Goal: Transaction & Acquisition: Obtain resource

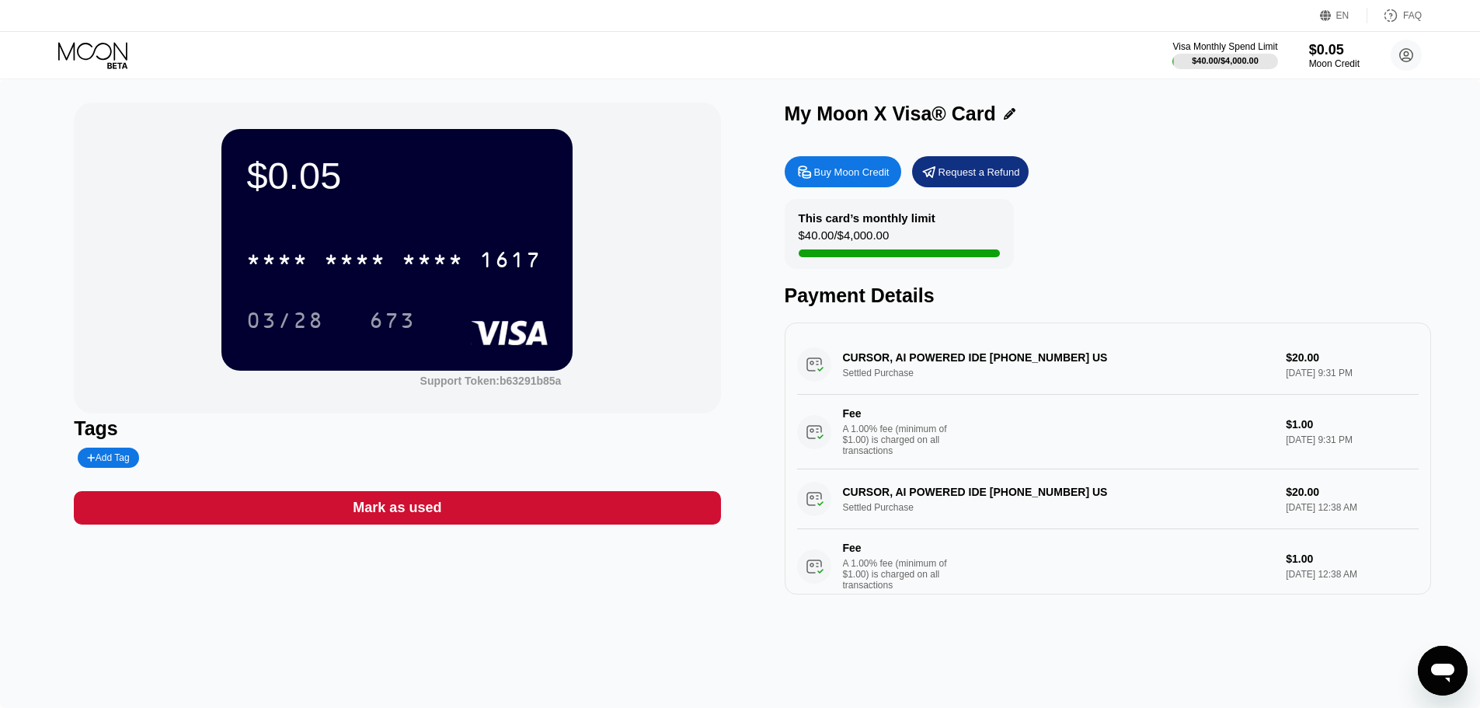
click at [846, 177] on div "Buy Moon Credit" at bounding box center [851, 171] width 75 height 13
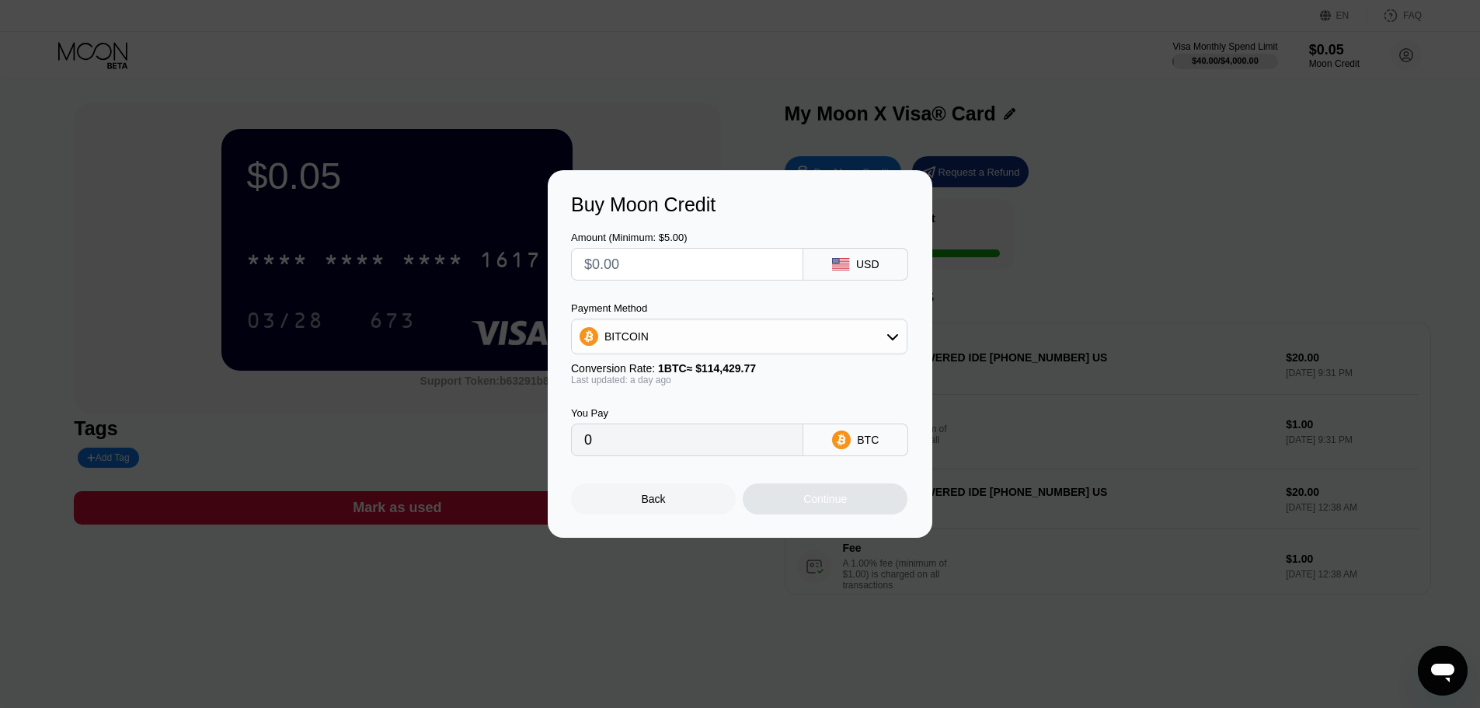
click at [851, 255] on div "USD" at bounding box center [855, 264] width 105 height 33
click at [625, 260] on input "text" at bounding box center [687, 264] width 206 height 31
type input "$2"
type input "0.00001799"
type input "$20"
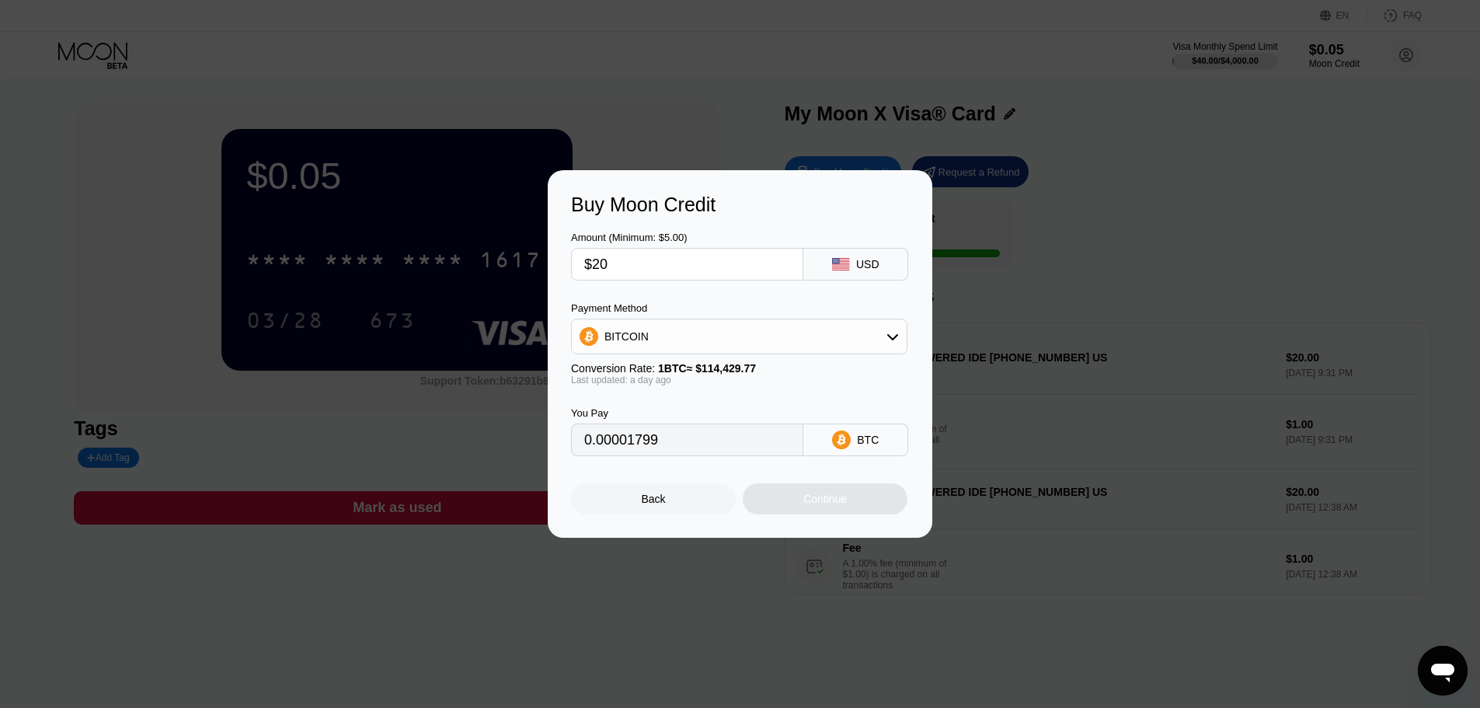
type input "0.00017988"
type input "$21"
type input "0.00018888"
type input "$21"
drag, startPoint x: 644, startPoint y: 315, endPoint x: 646, endPoint y: 323, distance: 8.1
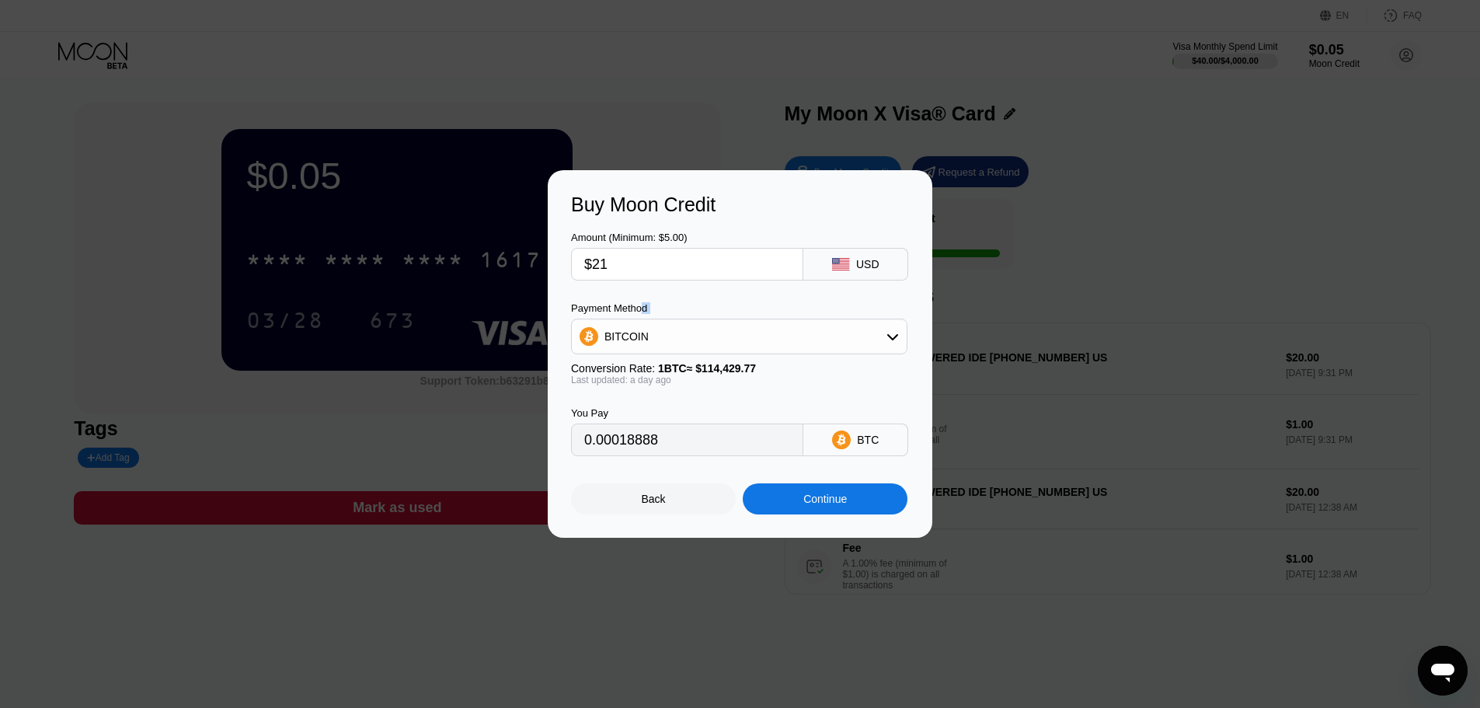
click at [645, 319] on div "Payment Method BITCOIN" at bounding box center [739, 328] width 336 height 52
click at [650, 341] on div "BITCOIN" at bounding box center [739, 336] width 335 height 31
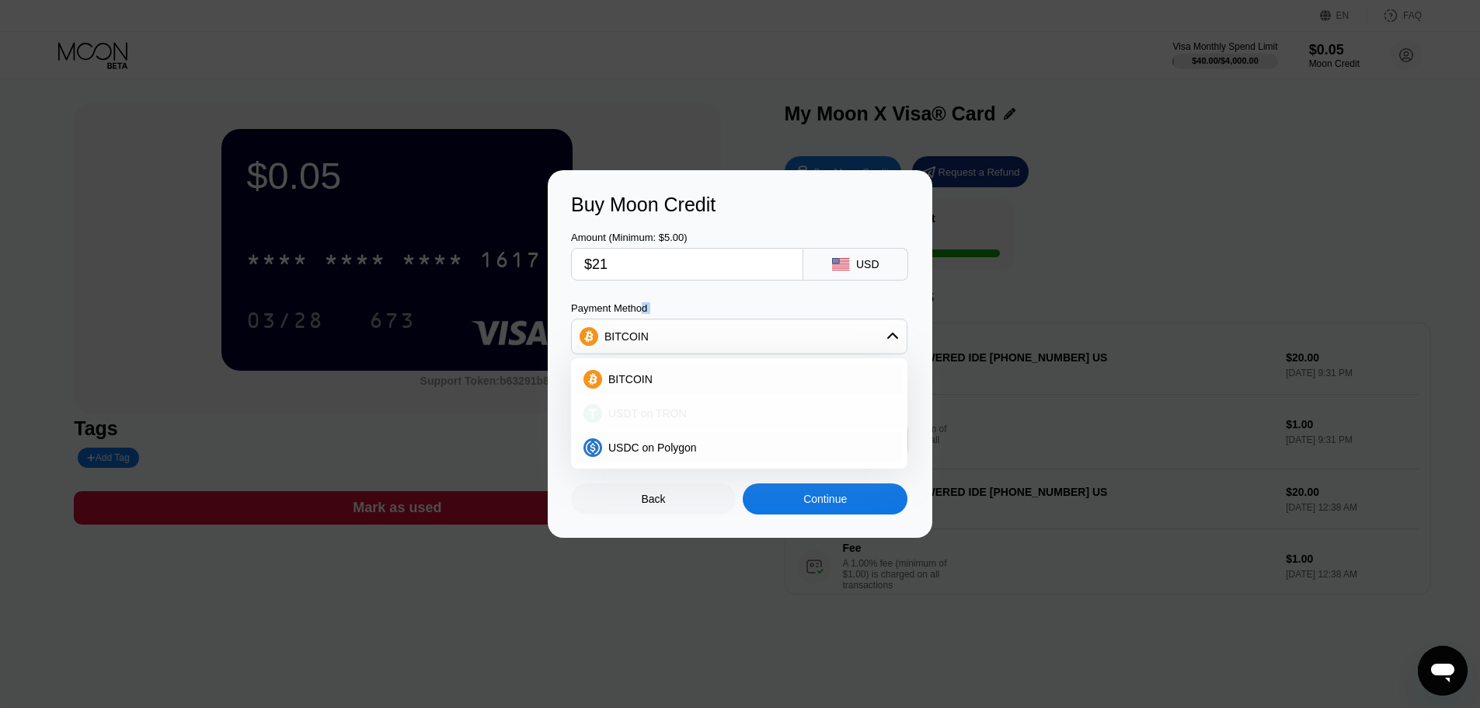
click at [646, 409] on span "USDT on TRON" at bounding box center [647, 413] width 78 height 12
type input "21.21"
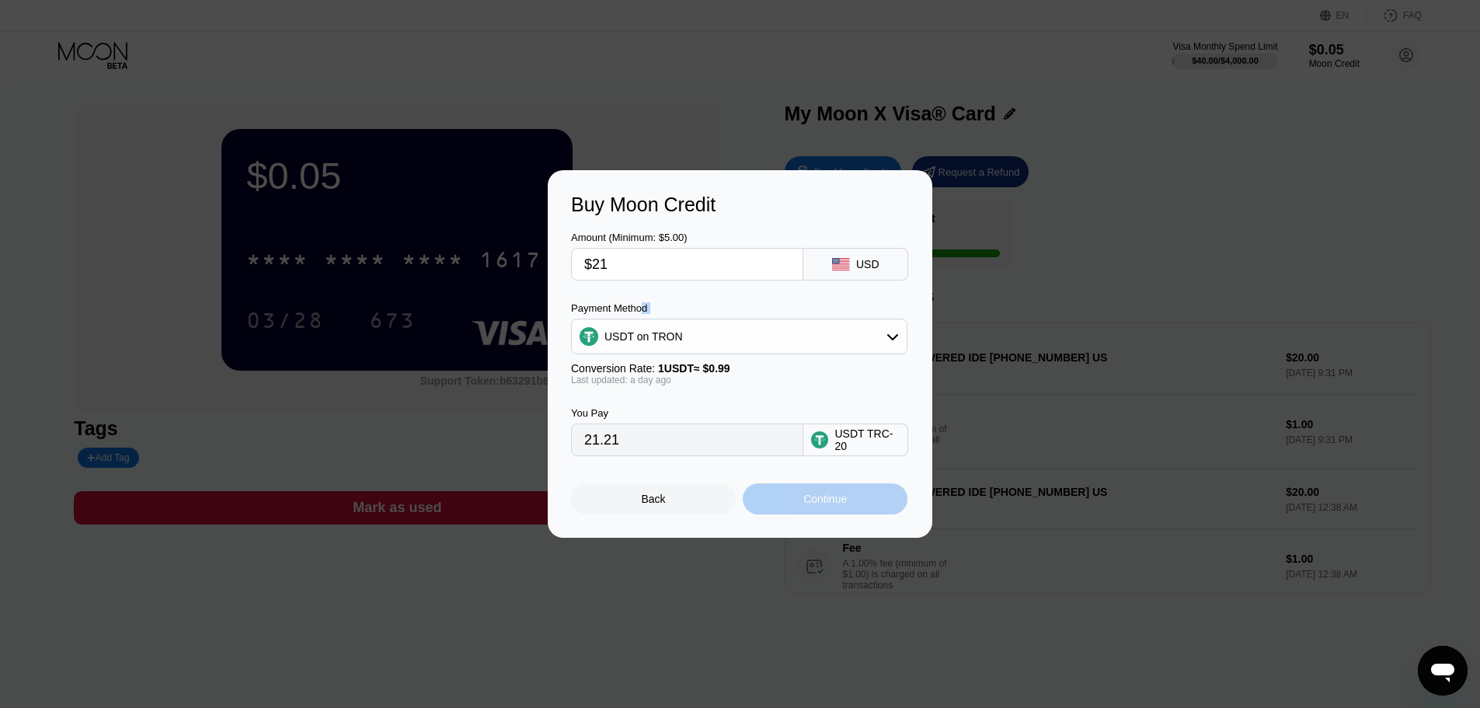
click at [865, 512] on div "Continue" at bounding box center [825, 498] width 165 height 31
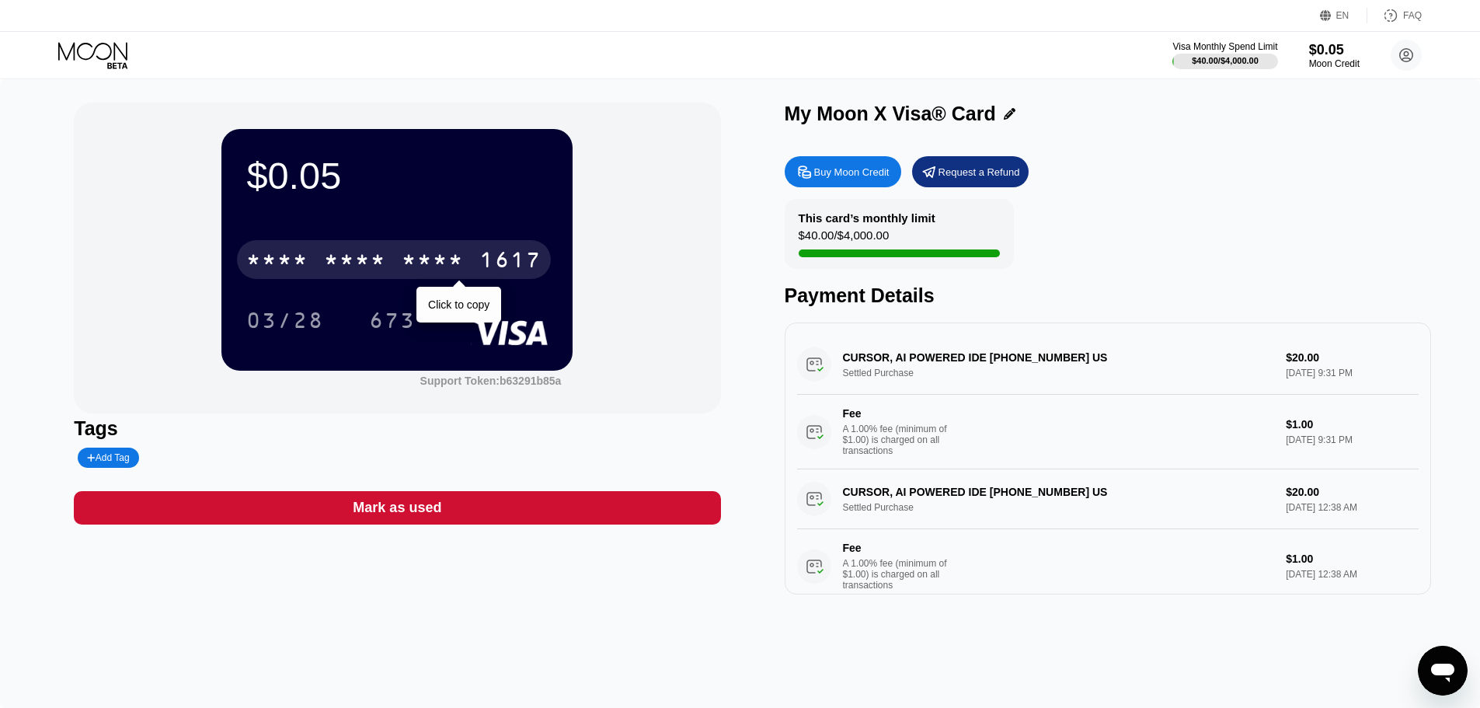
click at [319, 253] on div "* * * * * * * * * * * * 1617" at bounding box center [394, 259] width 314 height 39
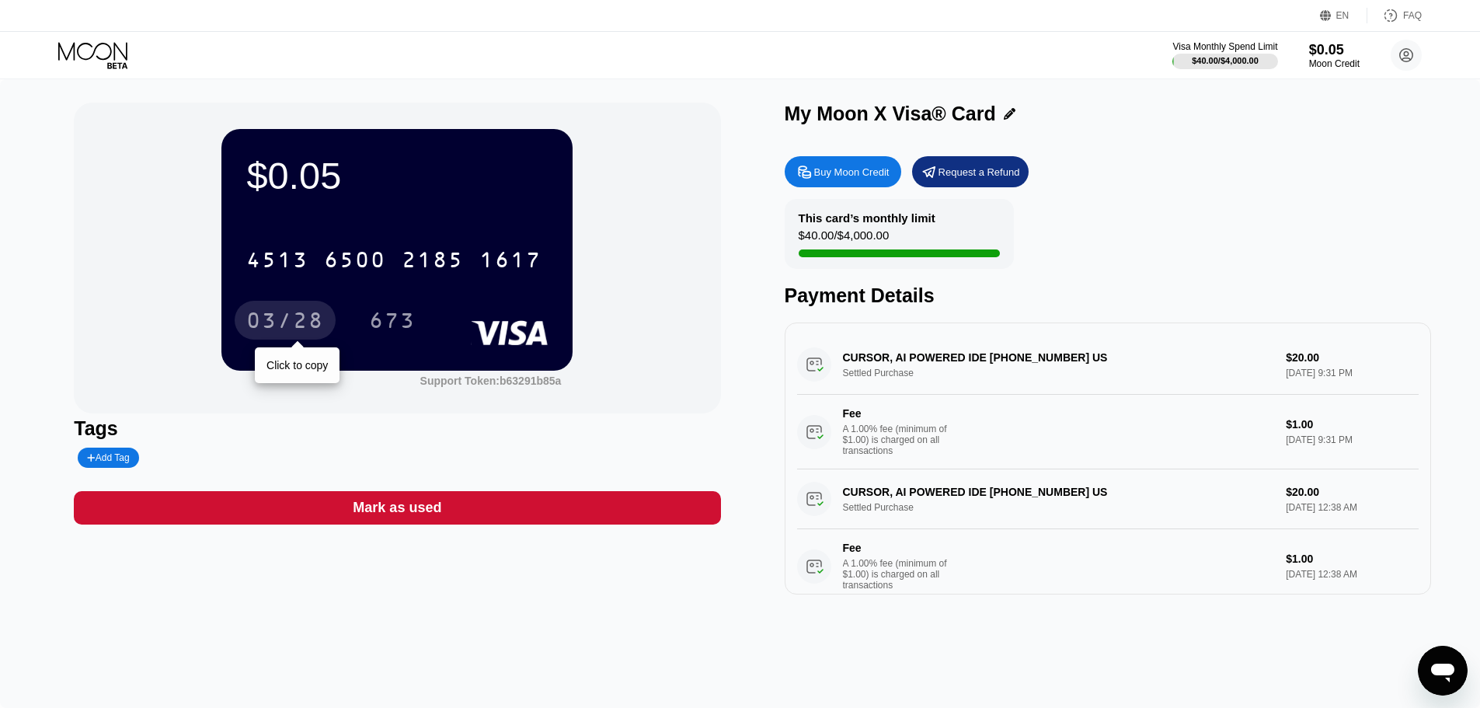
click at [301, 315] on div "03/28" at bounding box center [285, 322] width 78 height 25
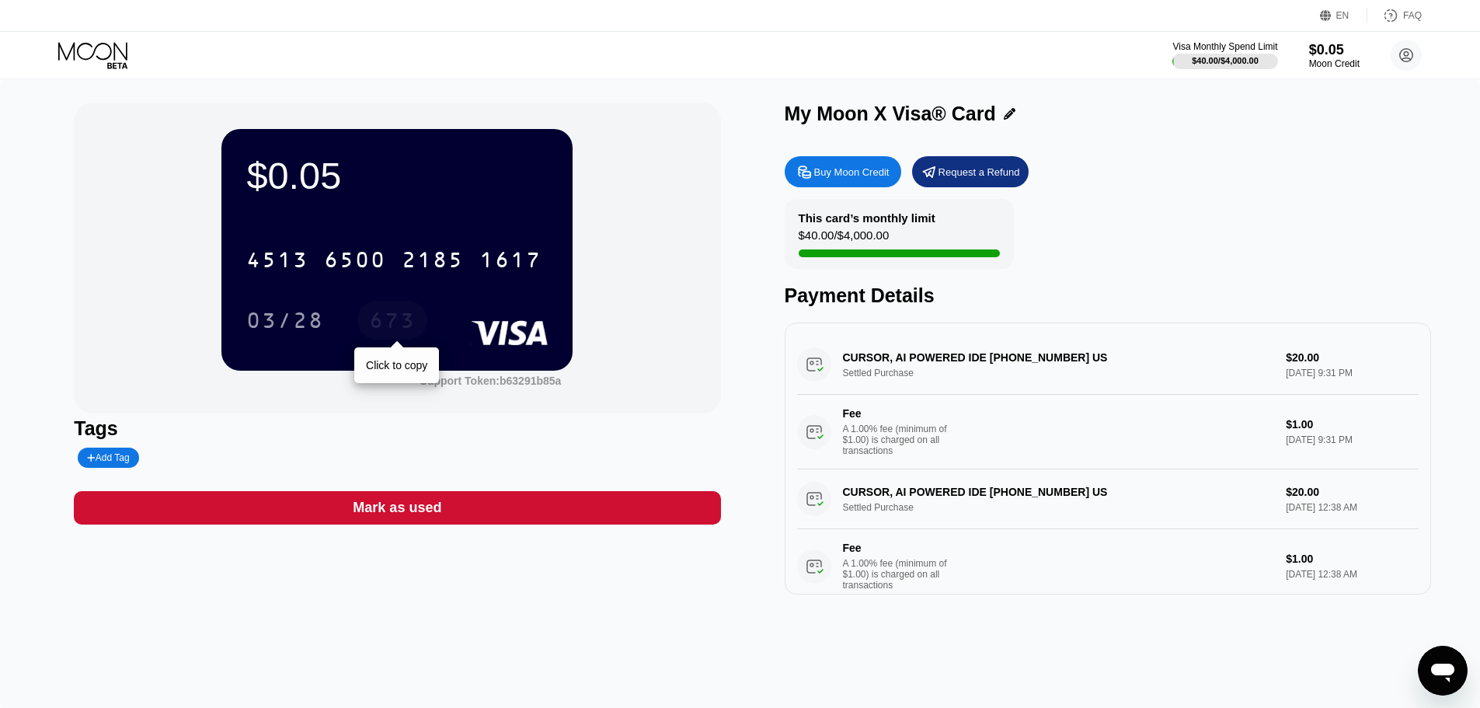
click at [394, 320] on div "673" at bounding box center [392, 322] width 47 height 25
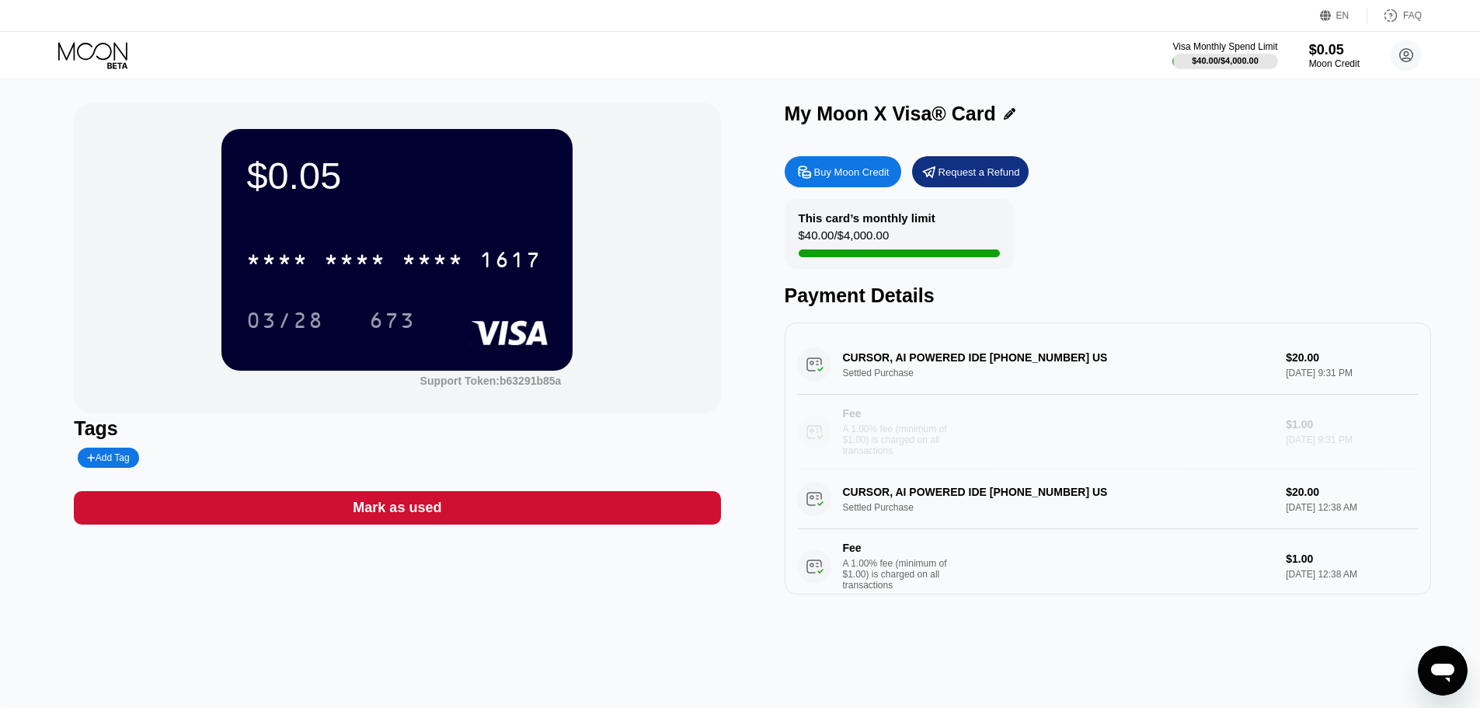
click at [935, 469] on div "Fee A 1.00% fee (minimum of $1.00) is charged on all transactions $1.00 [DATE] …" at bounding box center [1108, 432] width 622 height 75
click at [1324, 64] on div "Moon Credit" at bounding box center [1334, 63] width 50 height 11
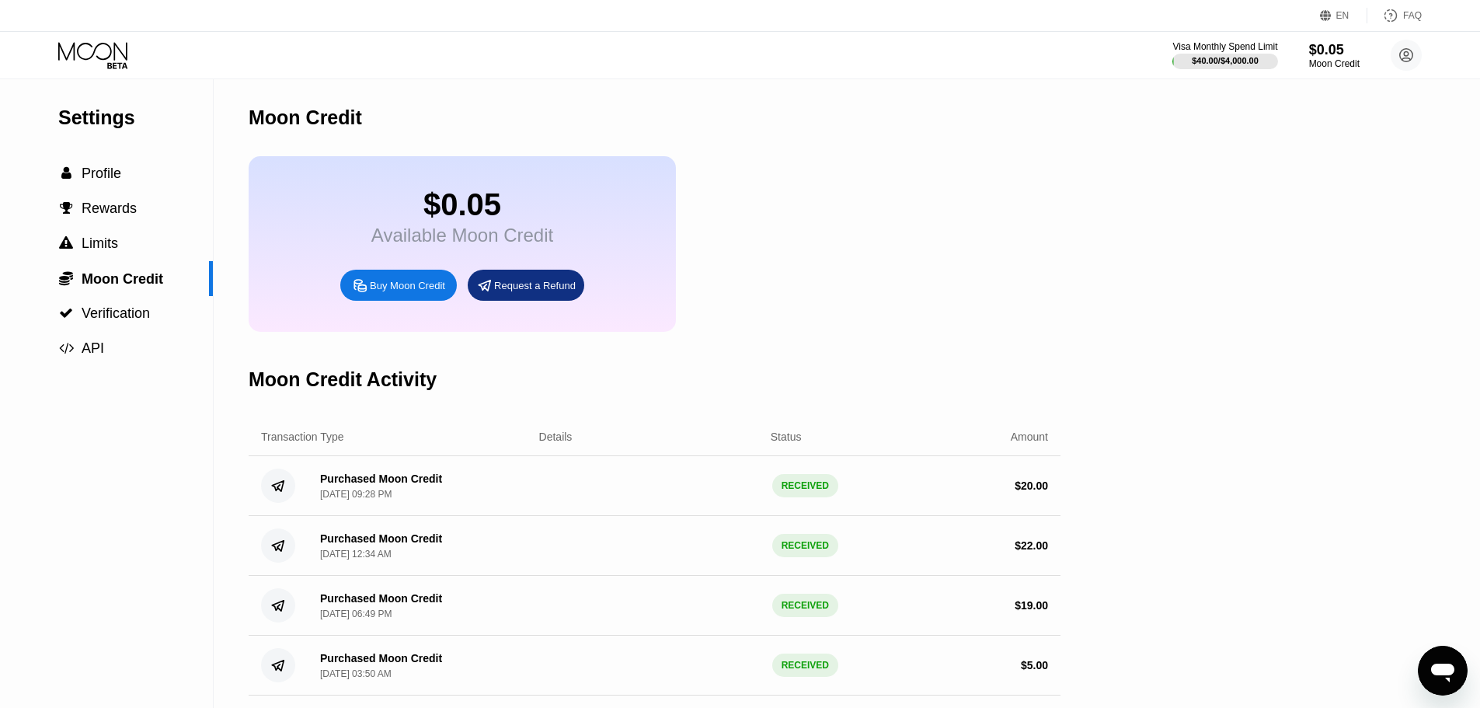
click at [423, 235] on div "Available Moon Credit" at bounding box center [462, 236] width 182 height 22
click at [399, 292] on div "Buy Moon Credit" at bounding box center [407, 285] width 75 height 13
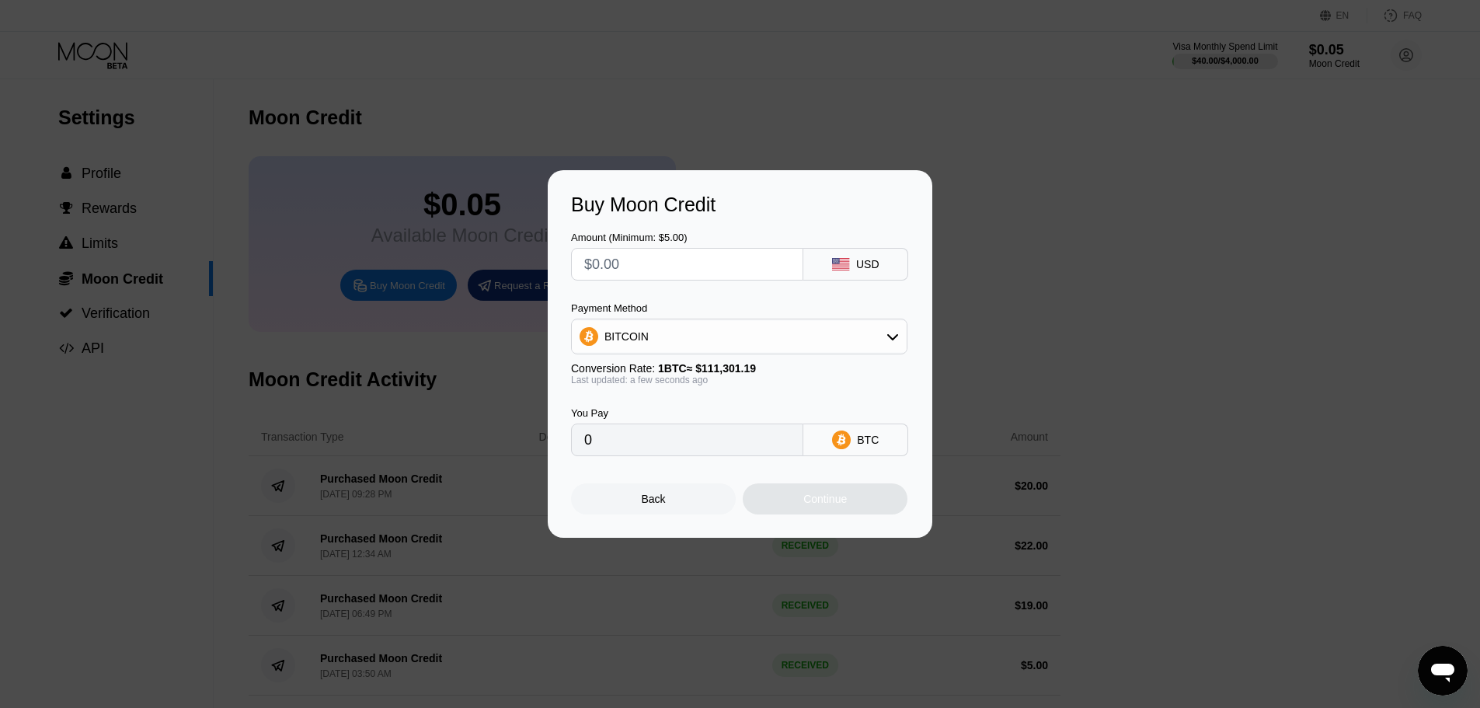
click at [451, 208] on div "Buy Moon Credit Amount (Minimum: $5.00) USD Payment Method BITCOIN Conversion R…" at bounding box center [740, 353] width 1480 height 367
click at [1045, 423] on div "Buy Moon Credit Amount (Minimum: $5.00) USD Payment Method BITCOIN Conversion R…" at bounding box center [740, 353] width 1480 height 367
click at [632, 514] on div "Back" at bounding box center [653, 498] width 165 height 31
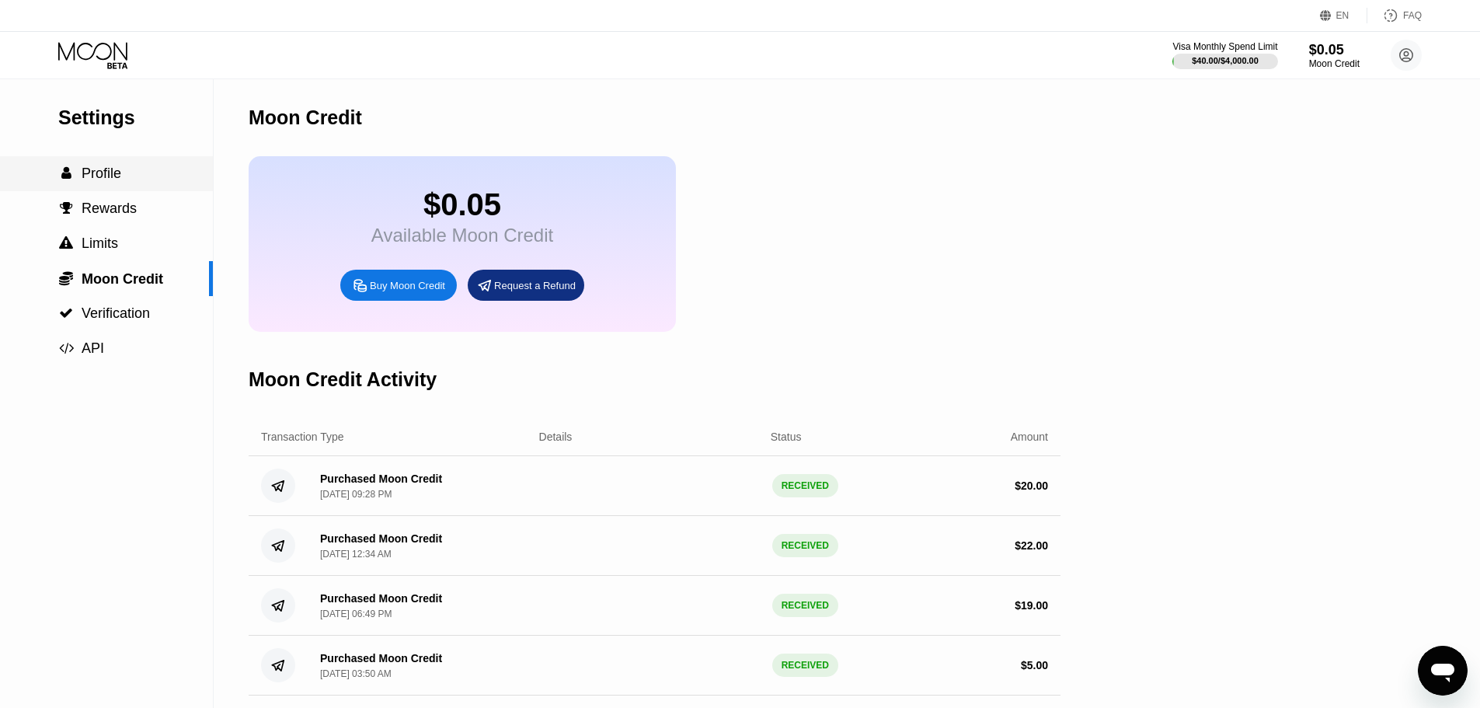
click at [107, 175] on span "Profile" at bounding box center [102, 173] width 40 height 16
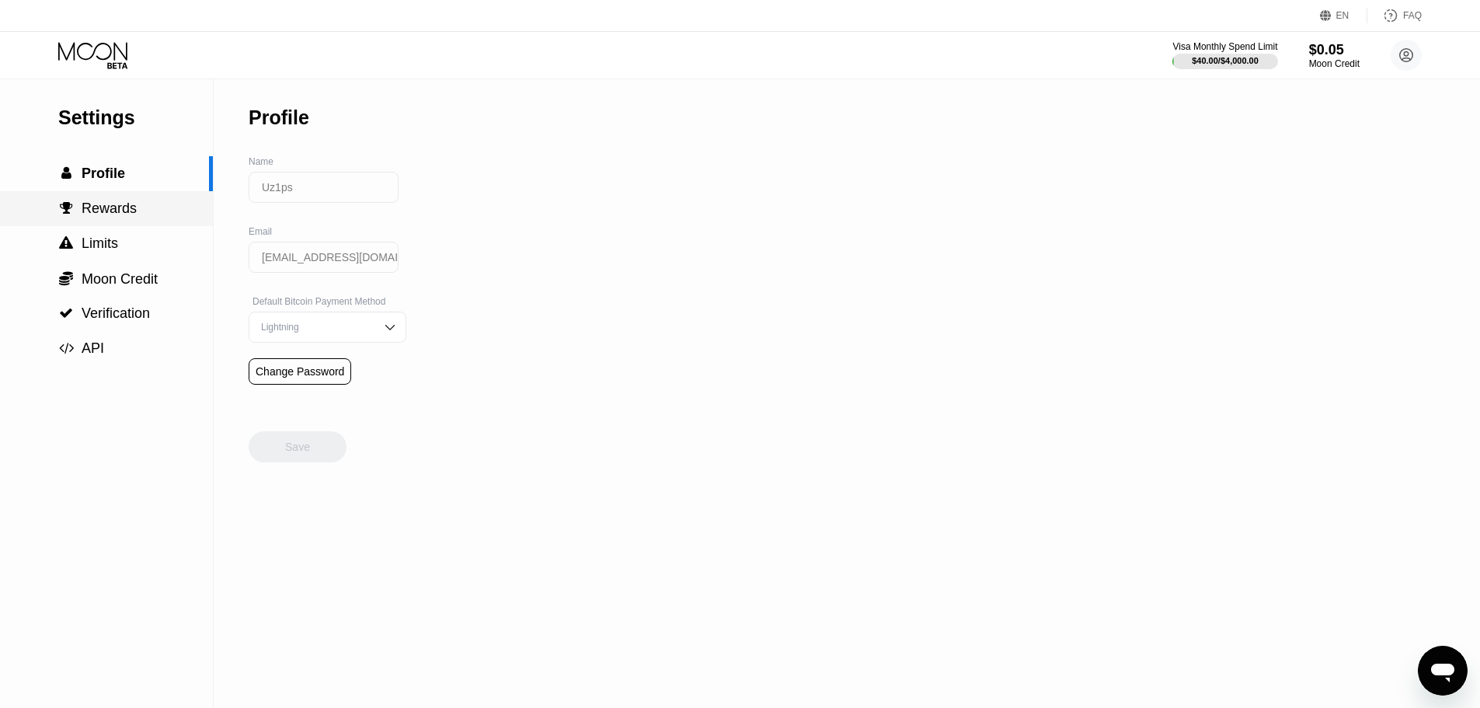
click at [106, 206] on span "Rewards" at bounding box center [109, 208] width 55 height 16
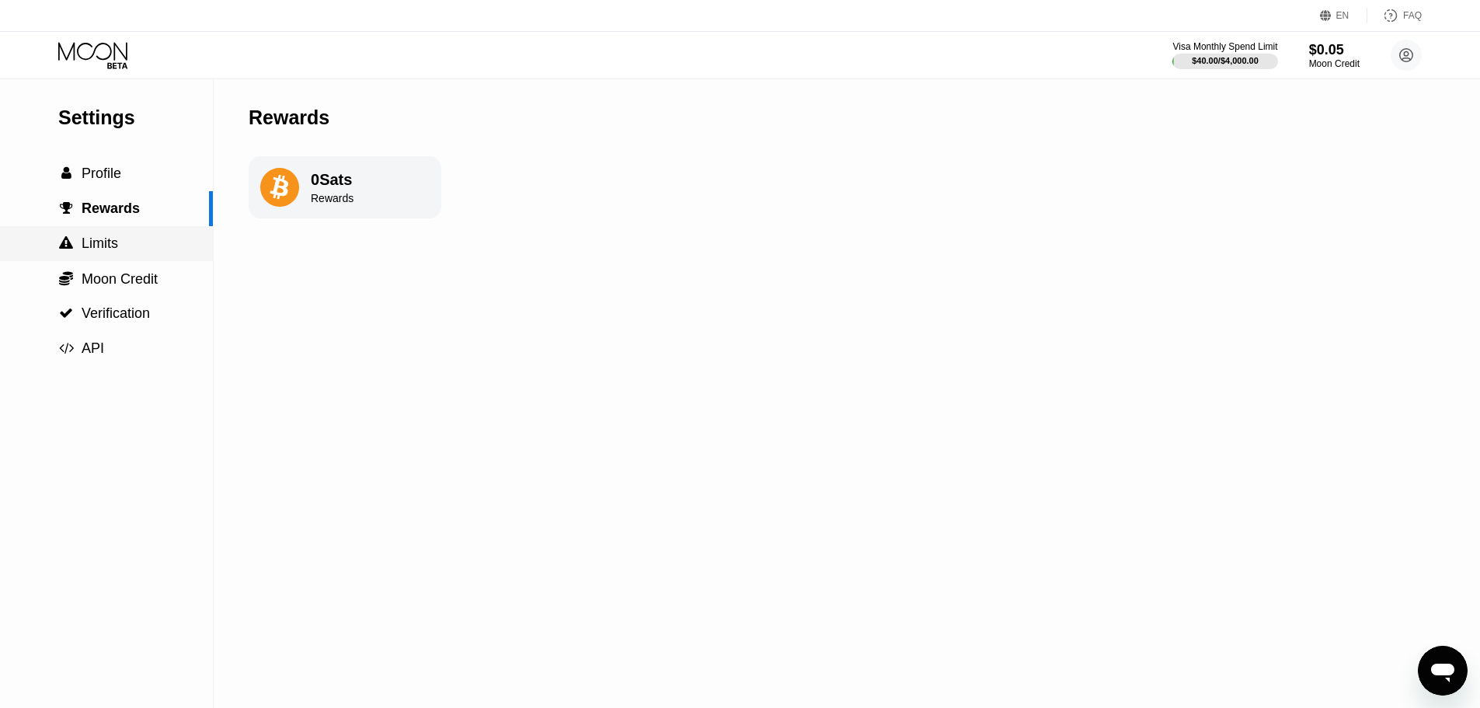
click at [107, 240] on span "Limits" at bounding box center [100, 243] width 37 height 16
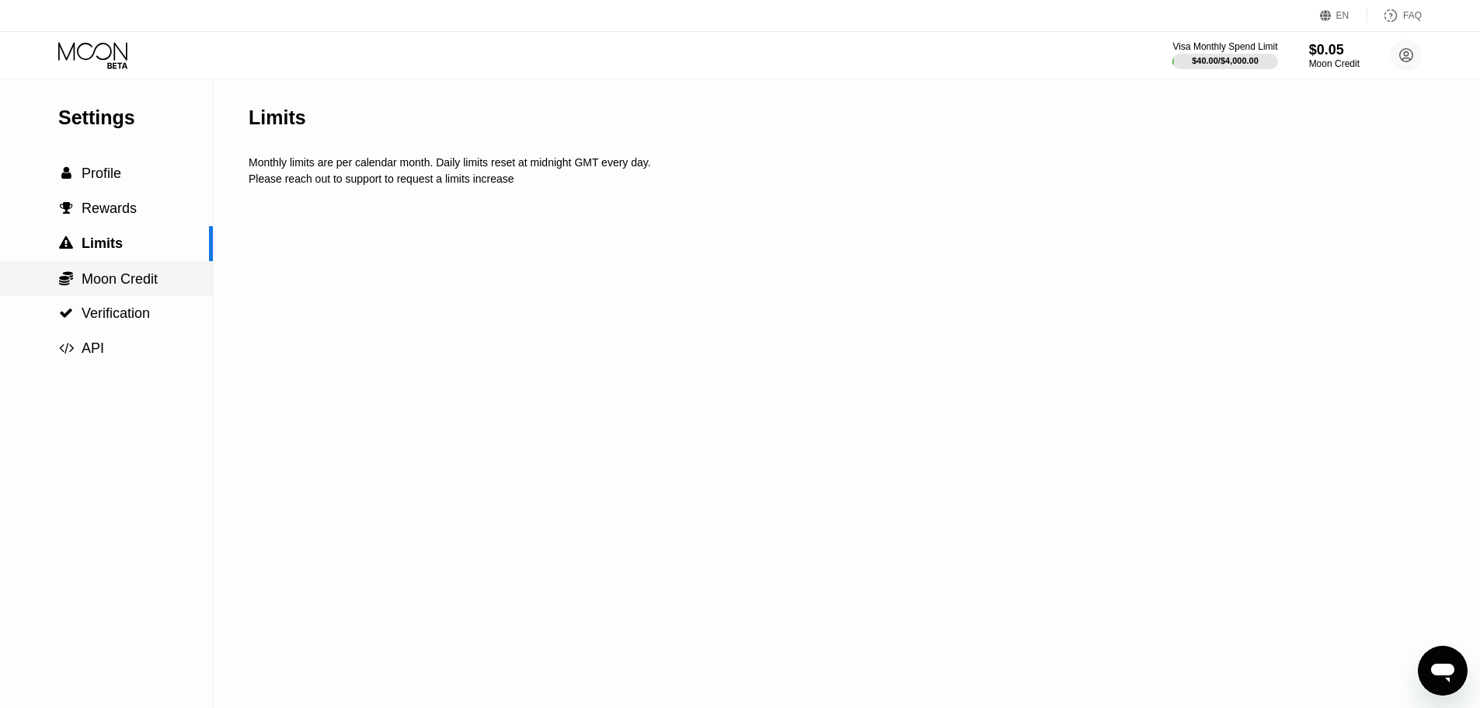
click at [106, 279] on span "Moon Credit" at bounding box center [120, 279] width 76 height 16
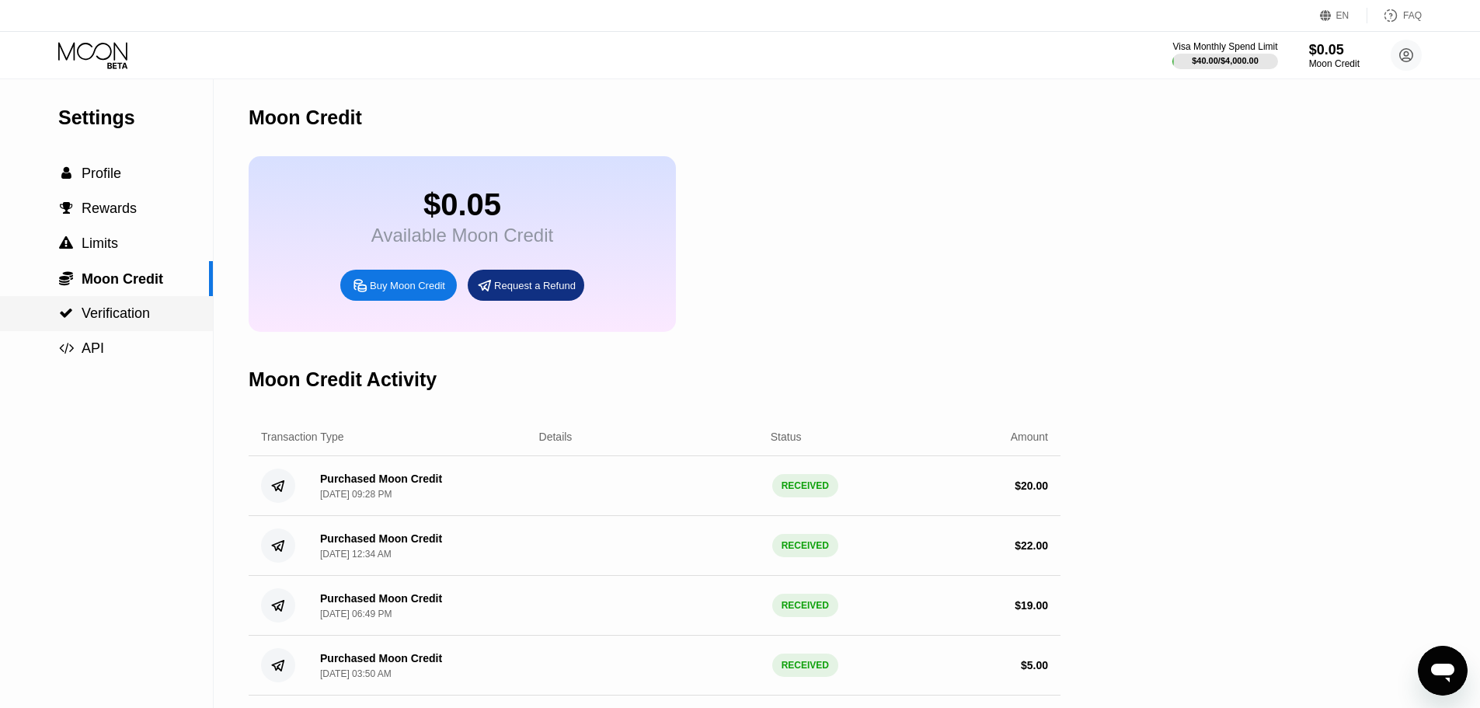
click at [105, 328] on div " Verification" at bounding box center [106, 313] width 213 height 35
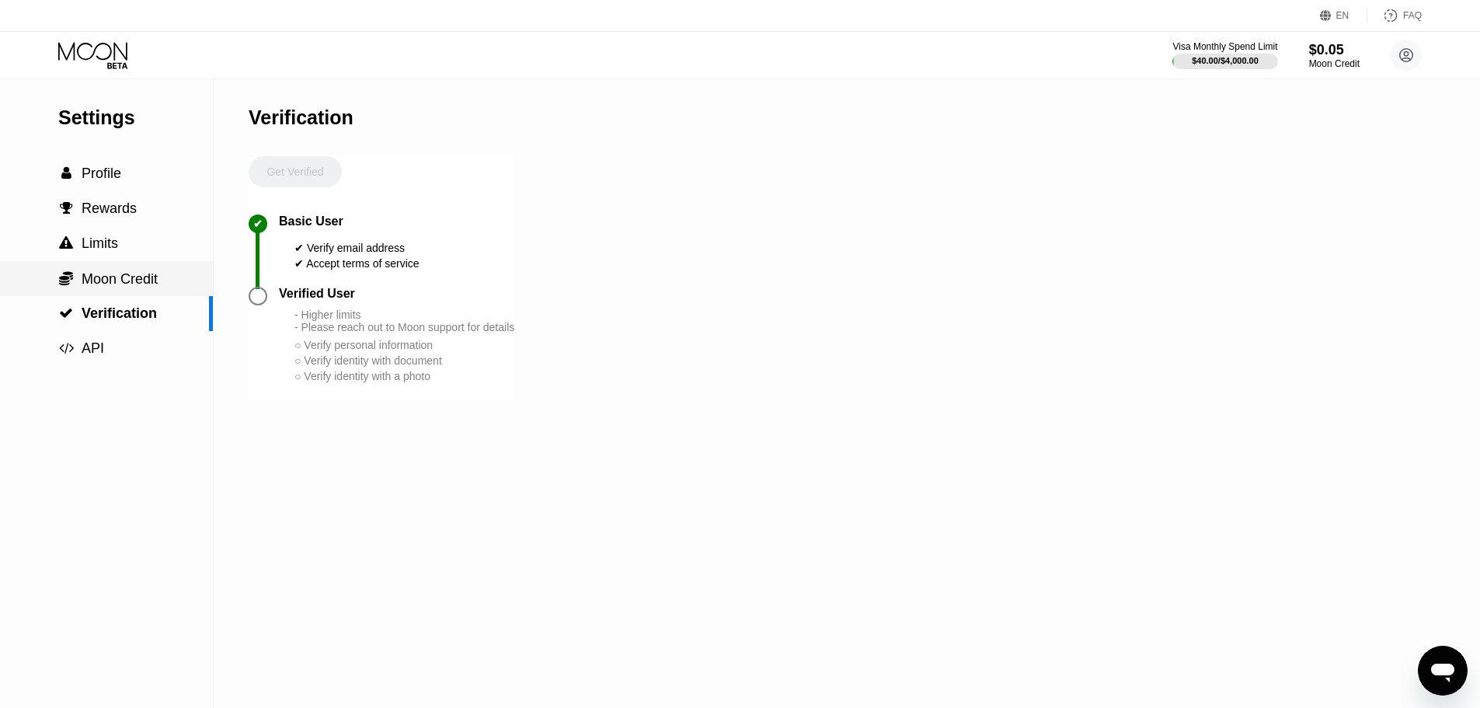
click at [114, 280] on span "Moon Credit" at bounding box center [120, 279] width 76 height 16
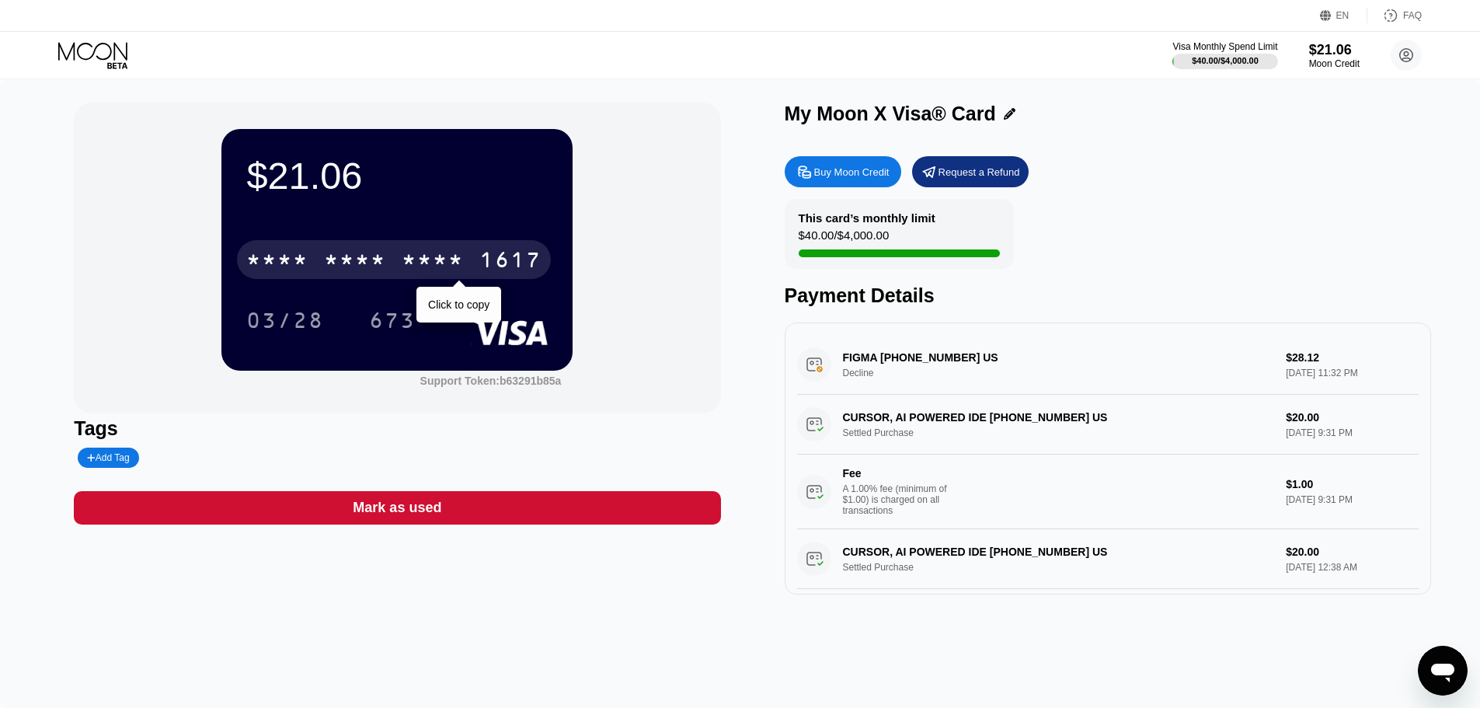
click at [341, 258] on div "* * * *" at bounding box center [355, 261] width 62 height 25
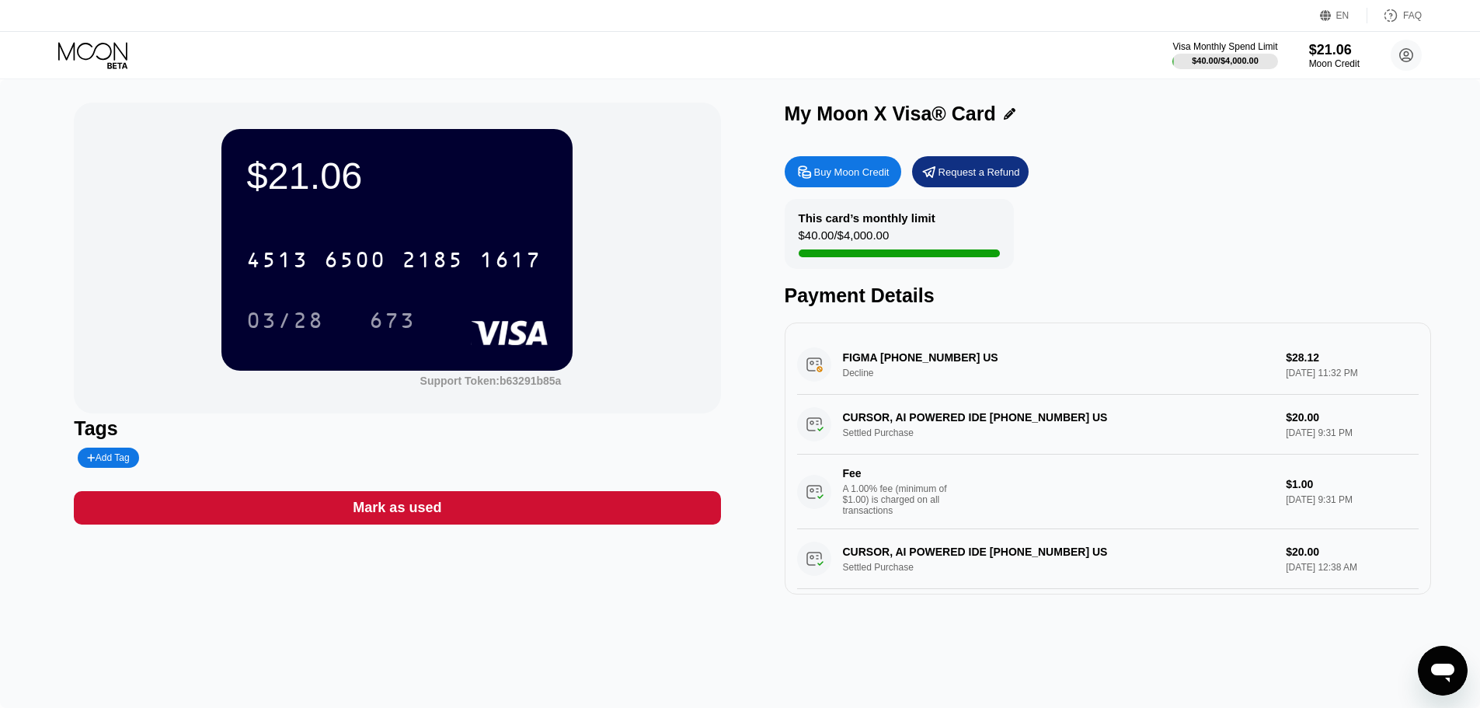
drag, startPoint x: 1272, startPoint y: 355, endPoint x: 1328, endPoint y: 357, distance: 56.0
click at [1326, 357] on div "FIGMA +14158905404 US Decline $28.12 Sep 22, 2025 11:32 PM" at bounding box center [1108, 365] width 622 height 60
drag, startPoint x: 1268, startPoint y: 359, endPoint x: 1244, endPoint y: 358, distance: 24.1
click at [1245, 358] on div "FIGMA +14158905404 US Decline $28.12 Sep 22, 2025 11:32 PM" at bounding box center [1108, 365] width 622 height 60
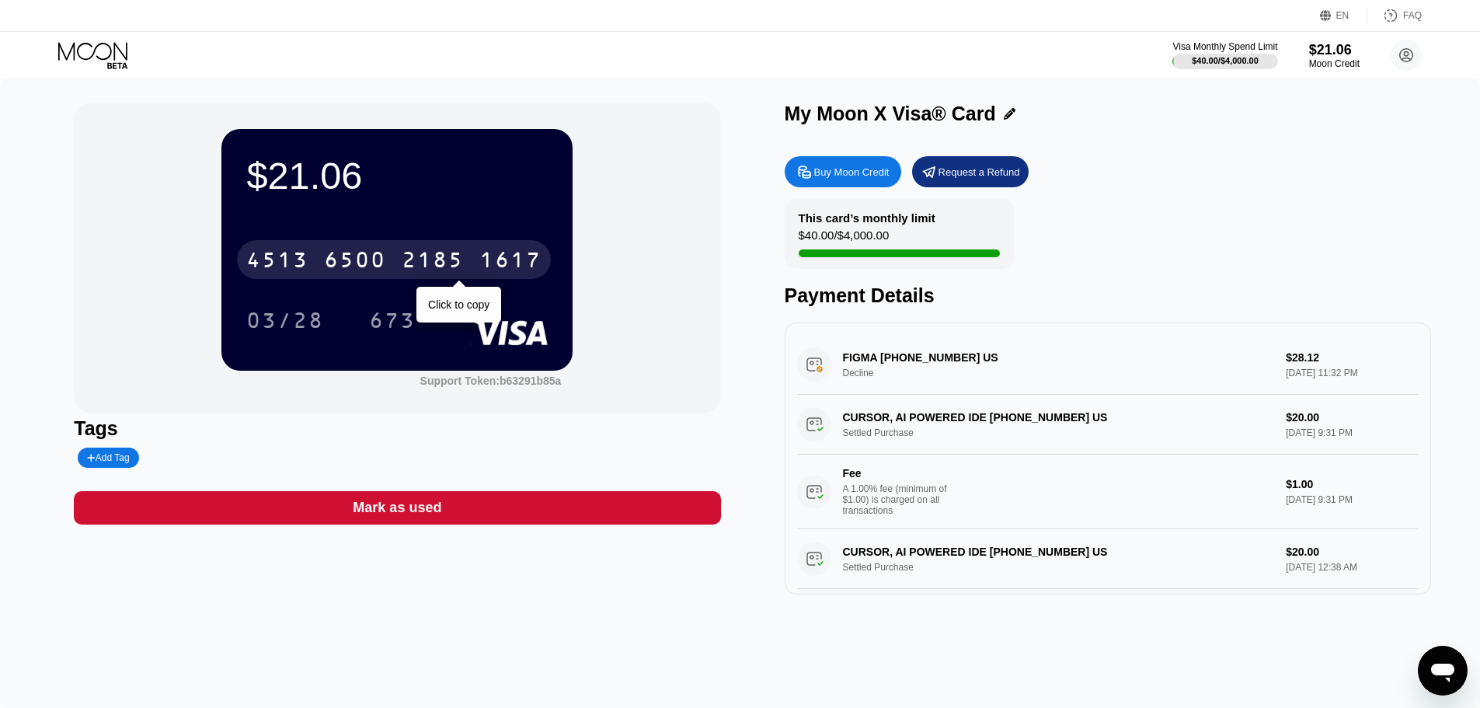
click at [308, 257] on div "4513" at bounding box center [277, 261] width 62 height 25
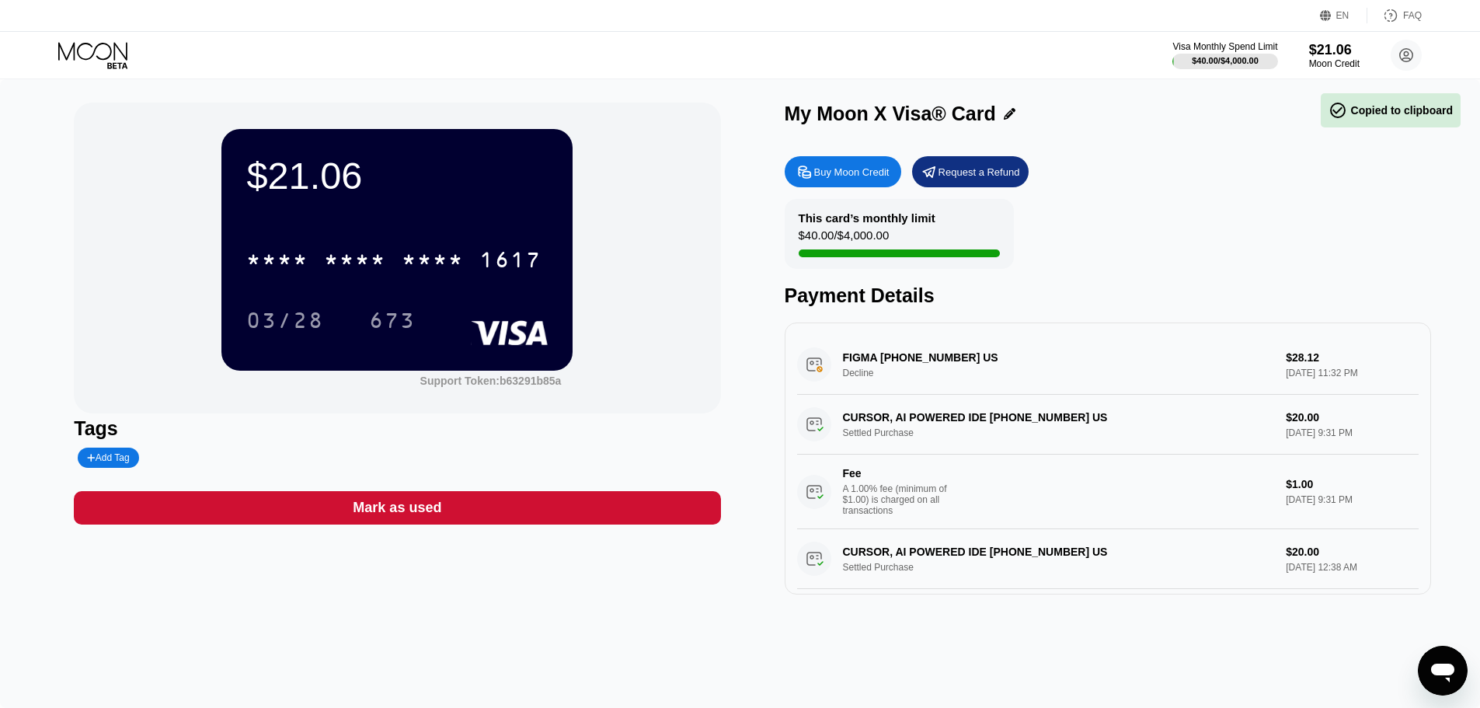
click at [296, 321] on div "03/28" at bounding box center [285, 322] width 78 height 25
drag, startPoint x: 399, startPoint y: 336, endPoint x: 537, endPoint y: 284, distance: 147.3
click at [399, 335] on div "673" at bounding box center [392, 322] width 47 height 25
click at [312, 258] on div "* * * * * * * * * * * * 1617" at bounding box center [394, 259] width 314 height 39
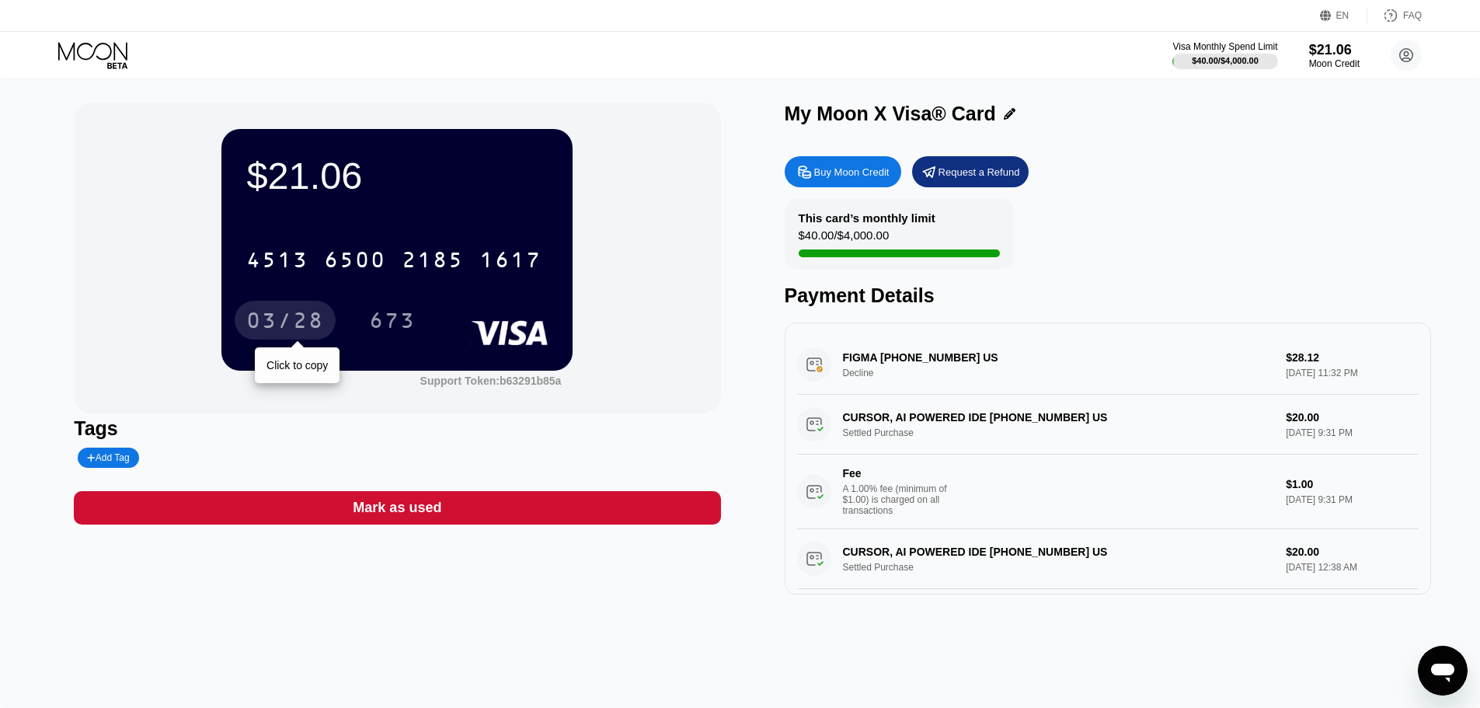
click at [294, 312] on div "03/28" at bounding box center [285, 320] width 101 height 39
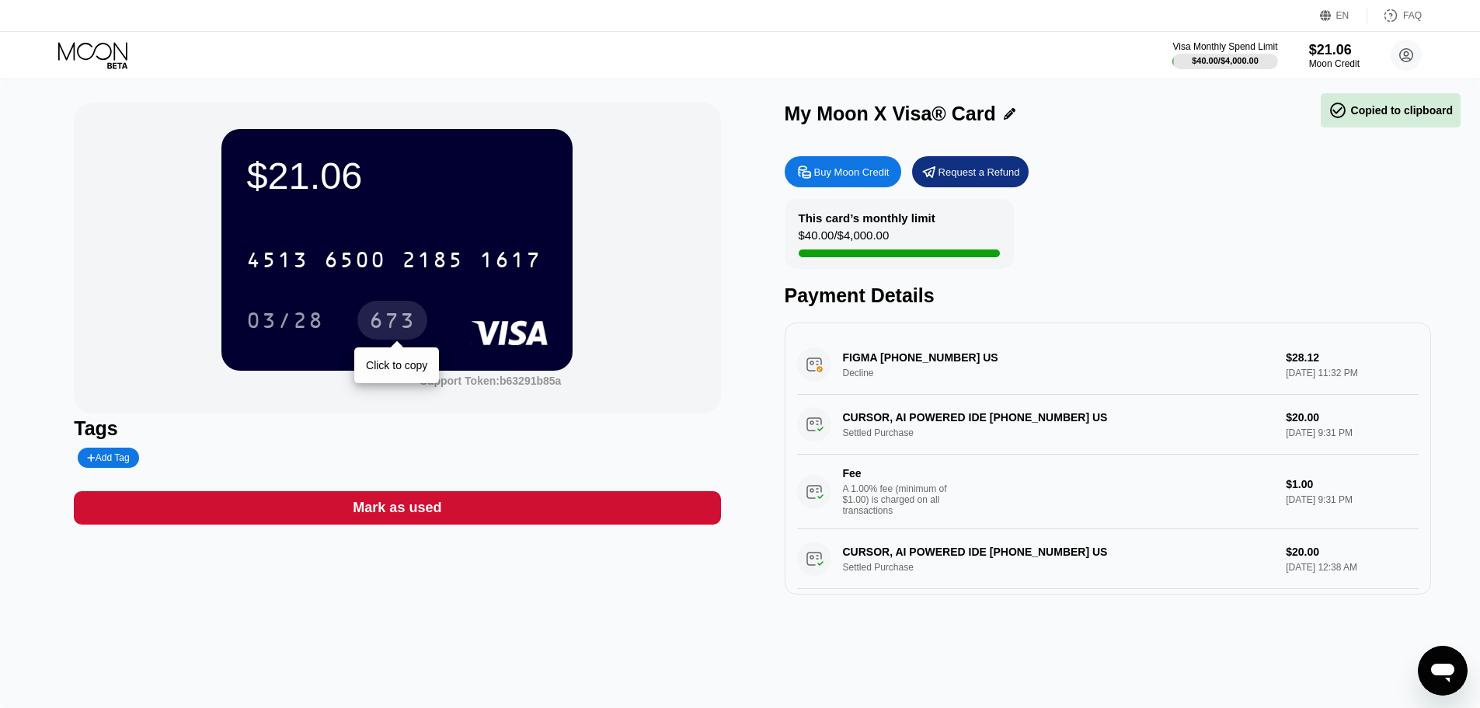
drag, startPoint x: 406, startPoint y: 316, endPoint x: 448, endPoint y: 294, distance: 47.3
click at [406, 317] on div "673" at bounding box center [392, 322] width 47 height 25
click at [826, 176] on div "Buy Moon Credit" at bounding box center [851, 171] width 75 height 13
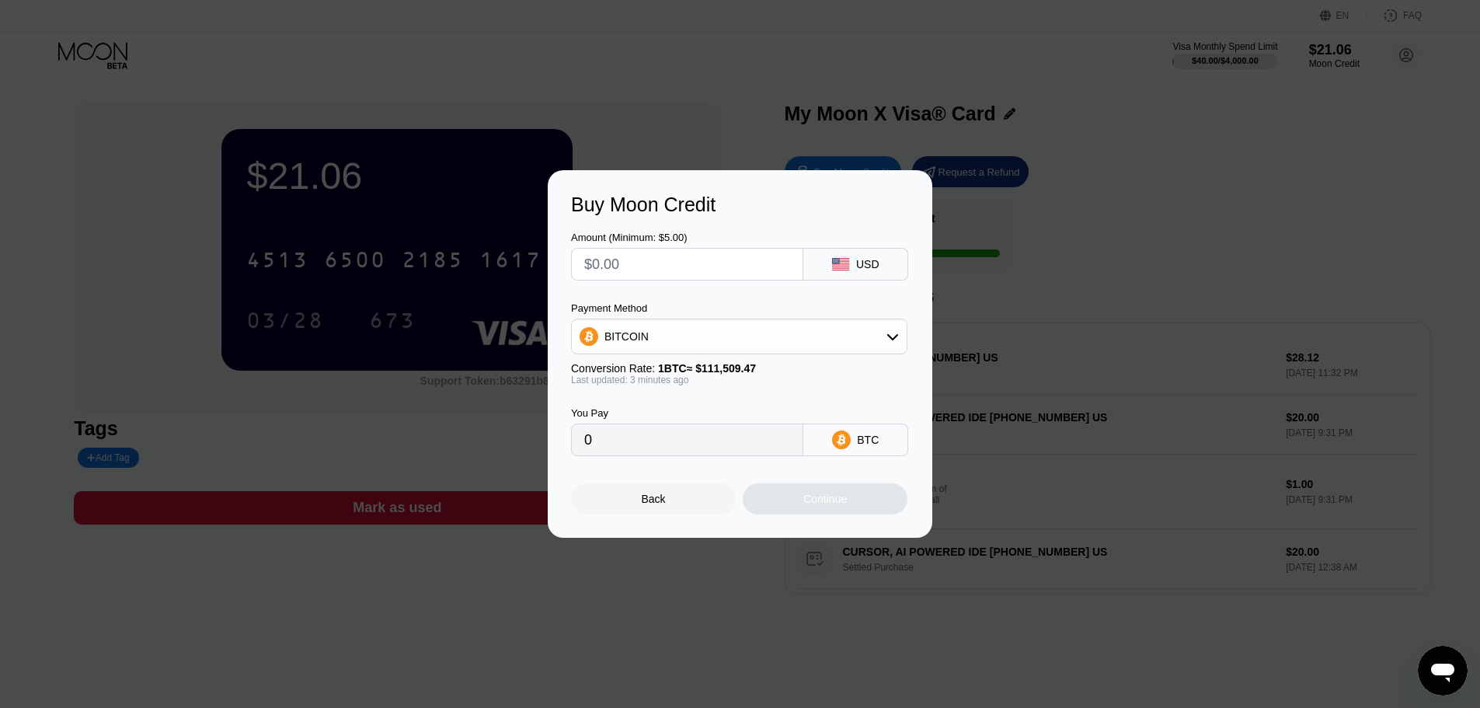
click at [692, 351] on div "BITCOIN" at bounding box center [739, 336] width 335 height 31
click at [688, 410] on div "USDT on TRON" at bounding box center [748, 413] width 293 height 12
type input "0.00"
click at [663, 263] on input "text" at bounding box center [687, 264] width 206 height 31
type input "$8"
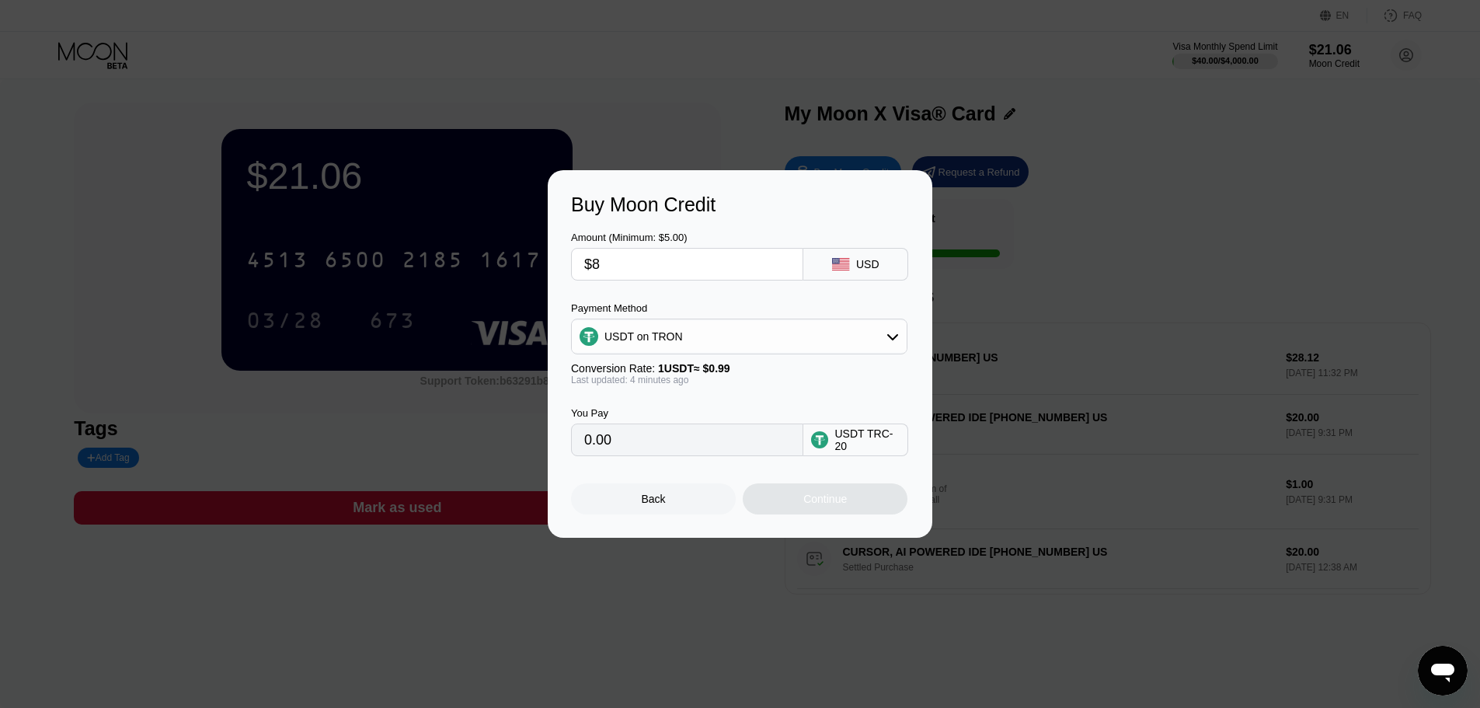
type input "8.08"
type input "$8"
click at [821, 505] on div "Continue" at bounding box center [825, 499] width 44 height 12
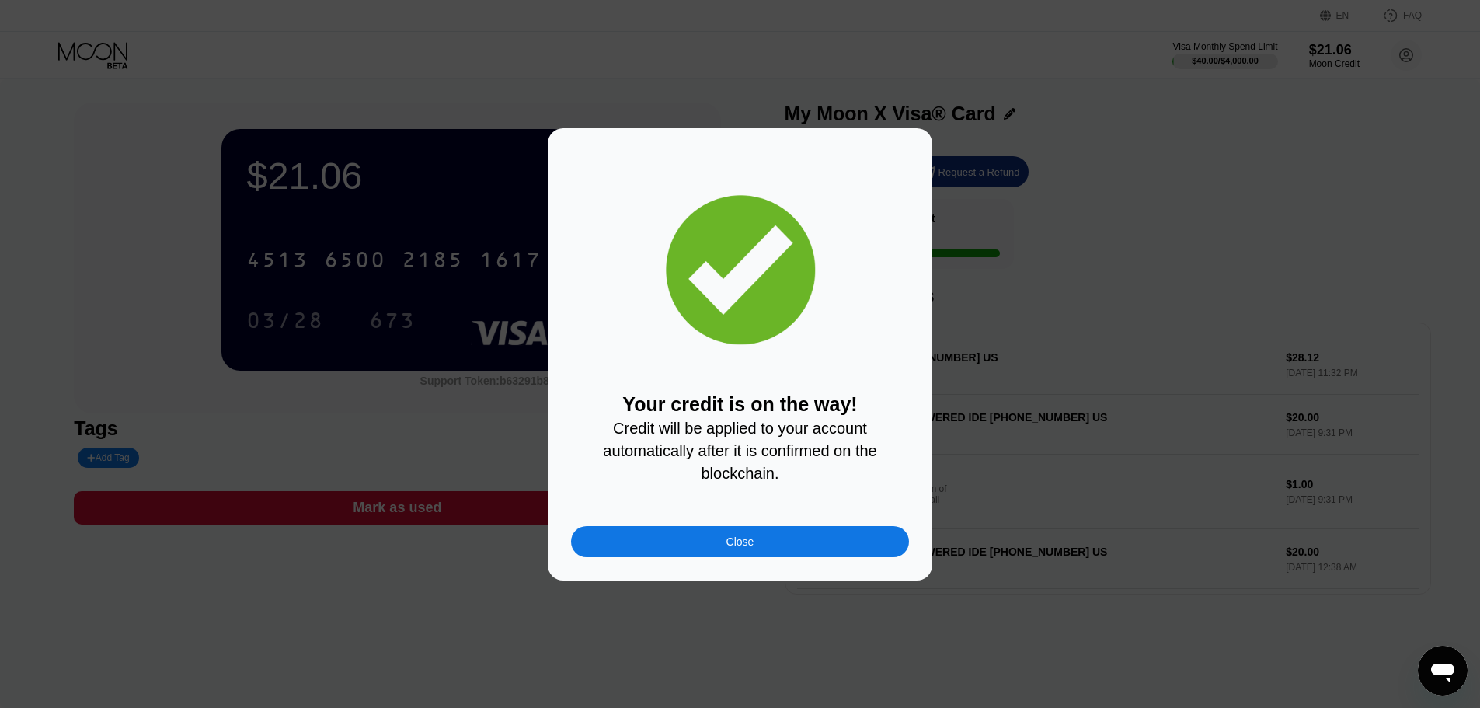
click at [807, 546] on div "Close" at bounding box center [740, 541] width 338 height 31
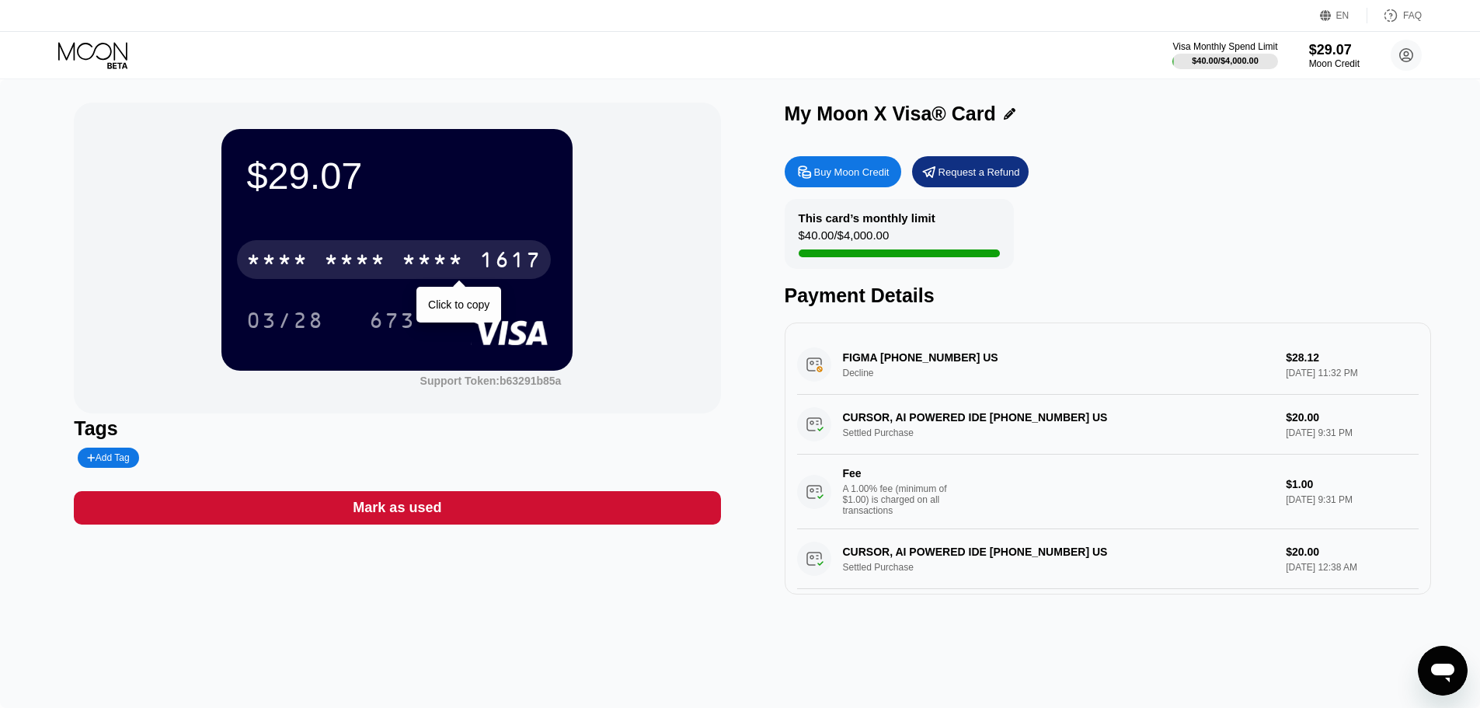
click at [297, 266] on div "* * * *" at bounding box center [277, 261] width 62 height 25
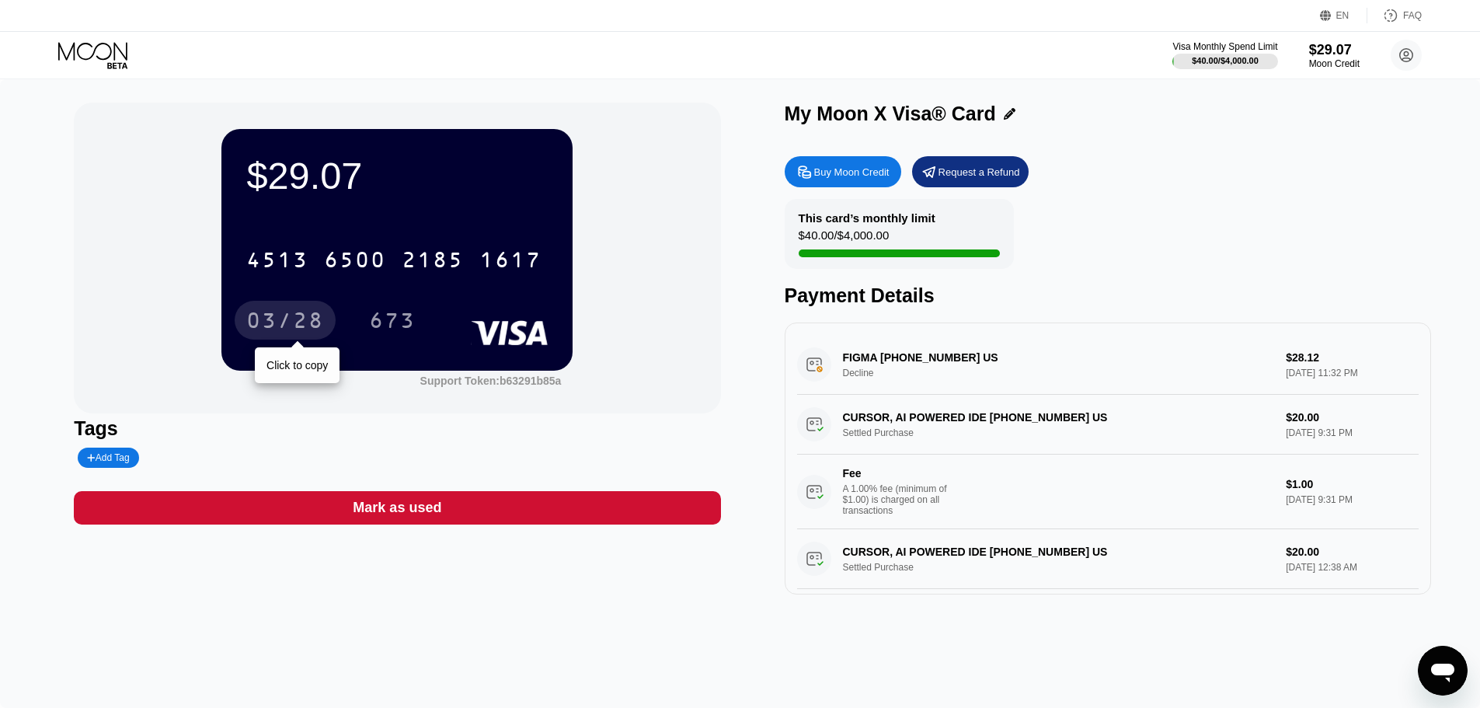
click at [315, 312] on div "03/28" at bounding box center [285, 320] width 101 height 39
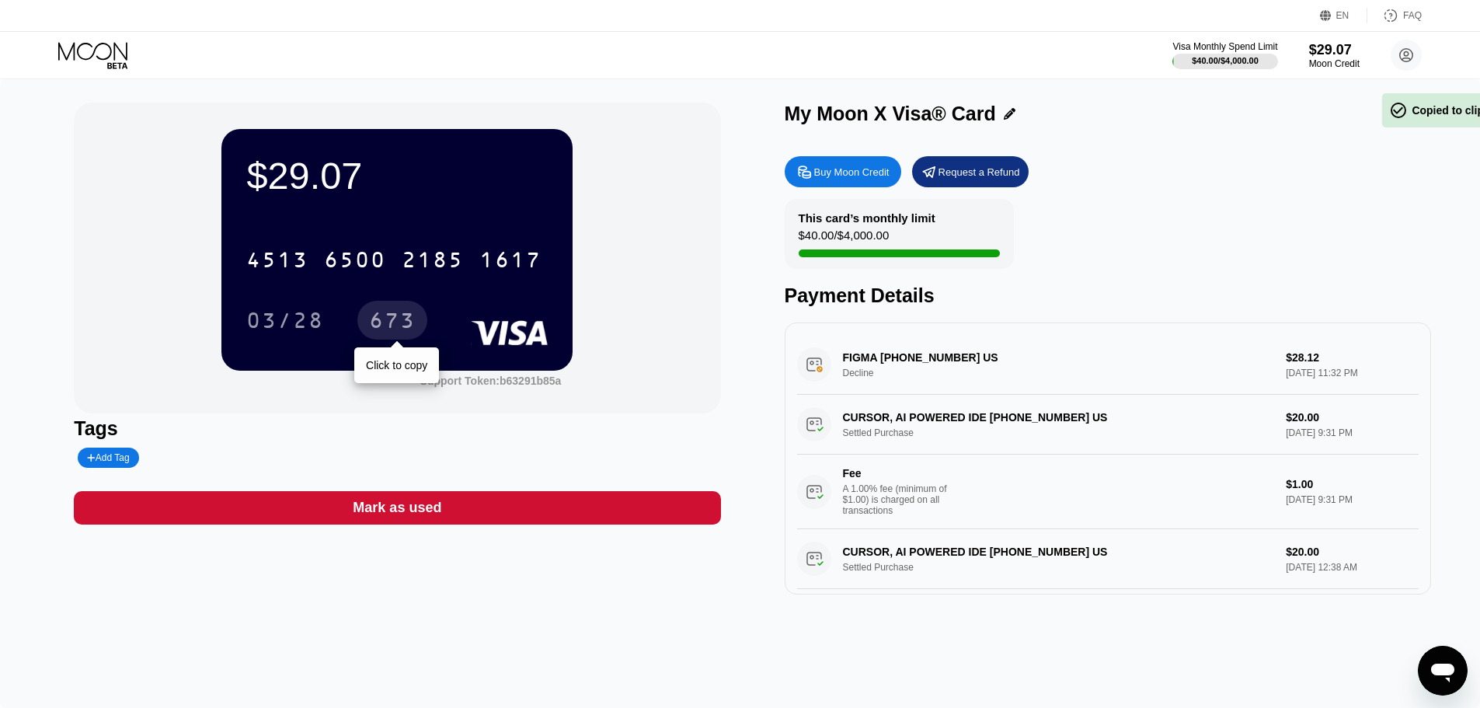
click at [394, 326] on div "673" at bounding box center [392, 322] width 47 height 25
click at [394, 311] on div "673" at bounding box center [392, 320] width 70 height 39
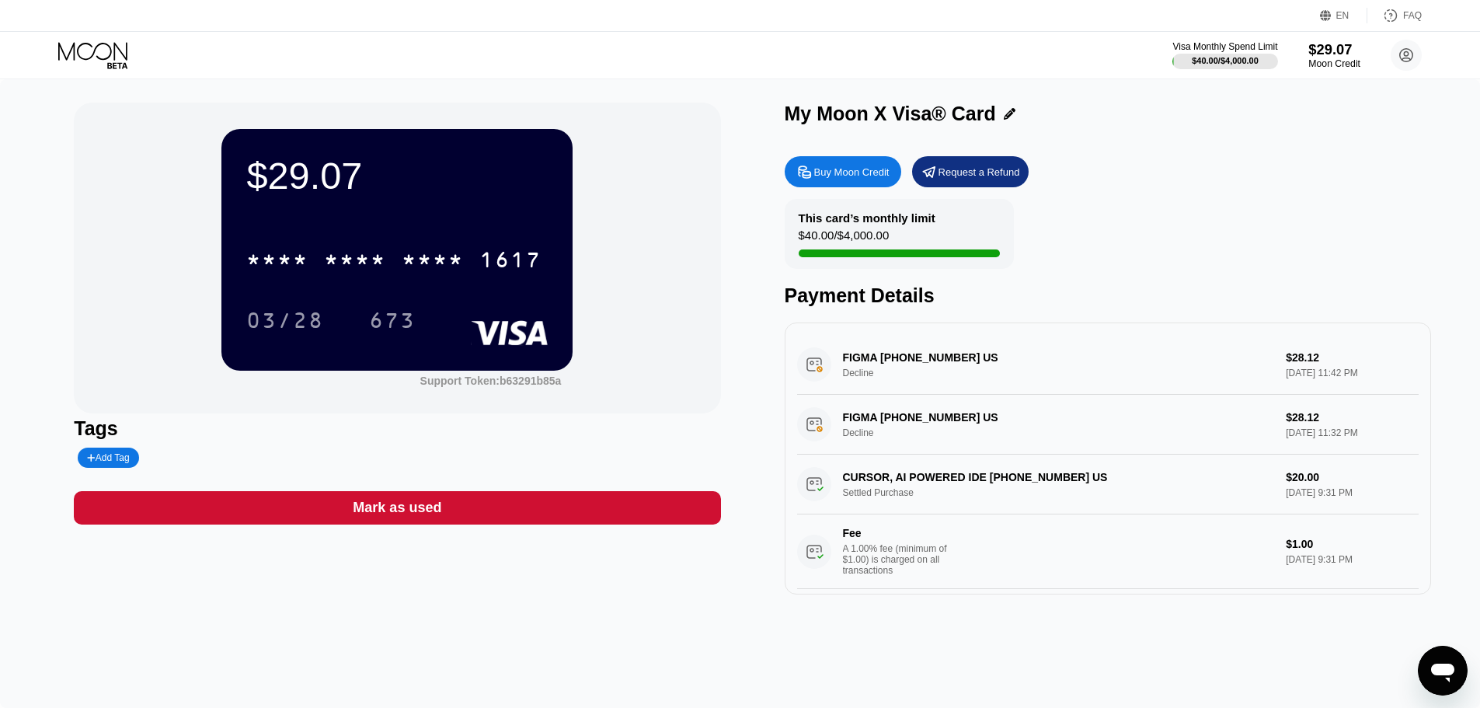
click at [1318, 54] on div "$29.07" at bounding box center [1334, 49] width 52 height 16
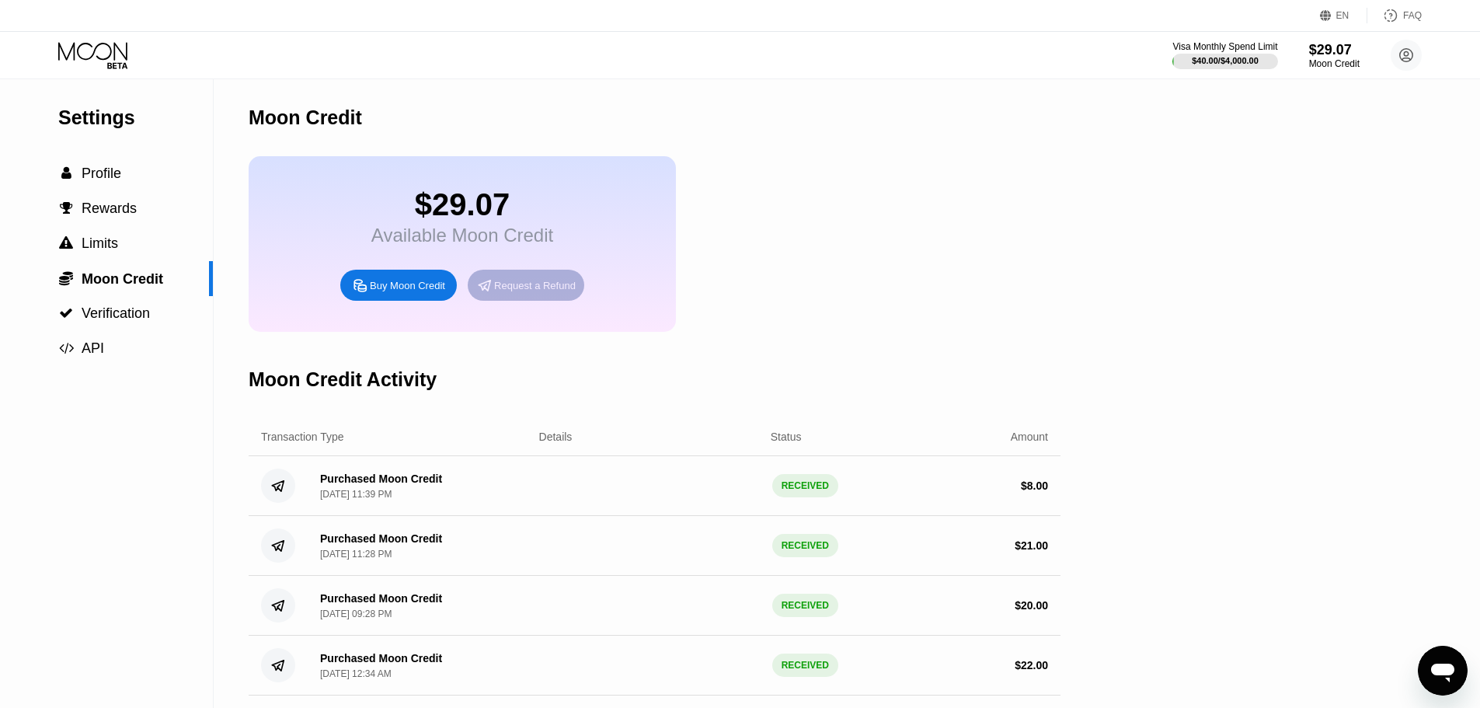
click at [542, 292] on div "Request a Refund" at bounding box center [535, 285] width 82 height 13
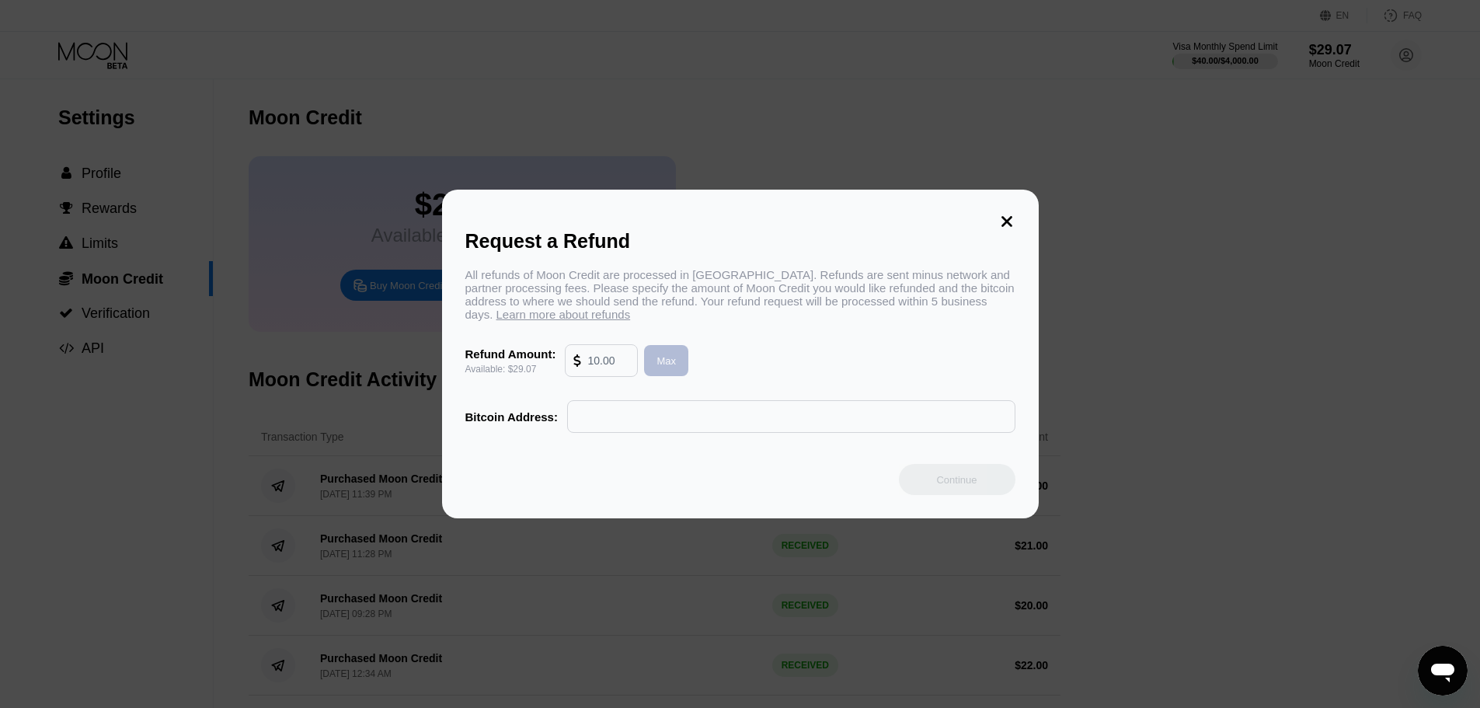
click at [670, 367] on div "Max" at bounding box center [665, 360] width 19 height 13
type input "29.07"
click at [1011, 219] on icon at bounding box center [1006, 221] width 11 height 11
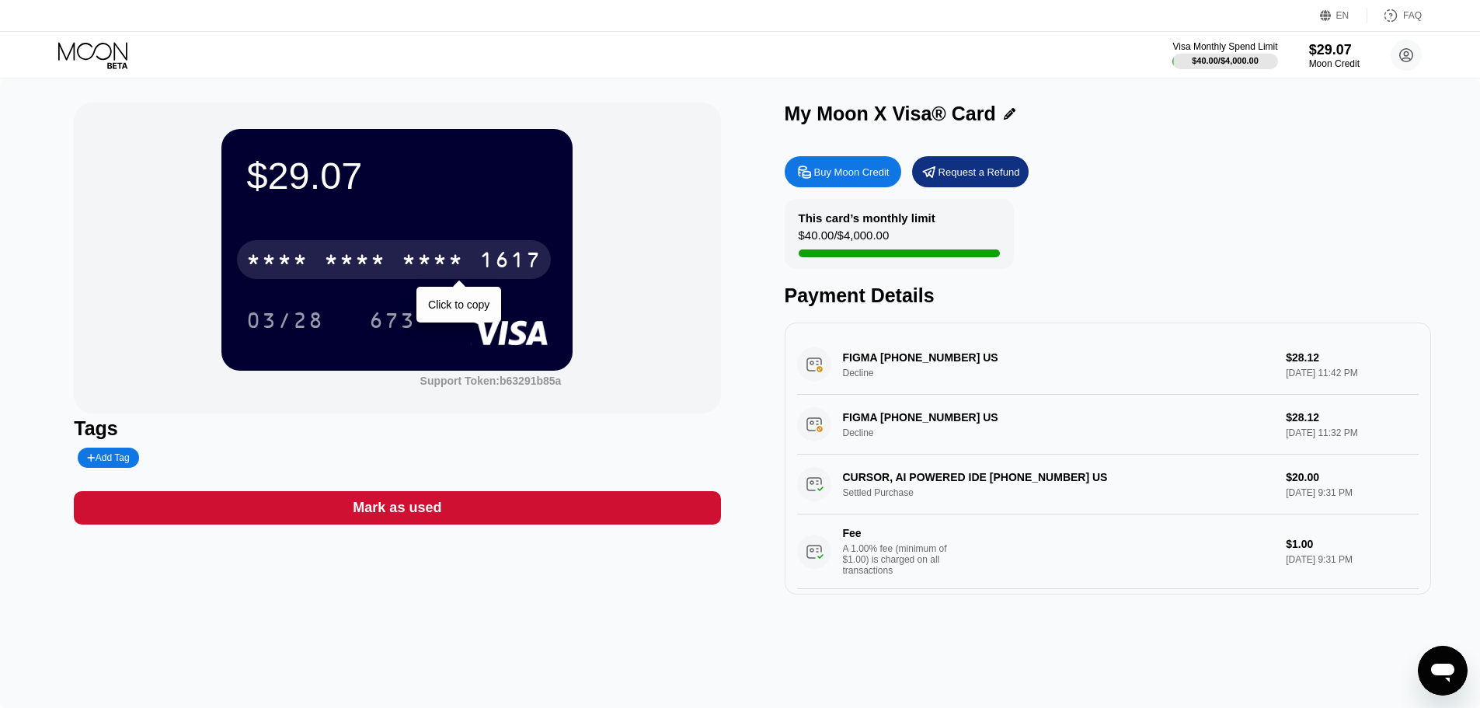
click at [286, 264] on div "* * * *" at bounding box center [277, 261] width 62 height 25
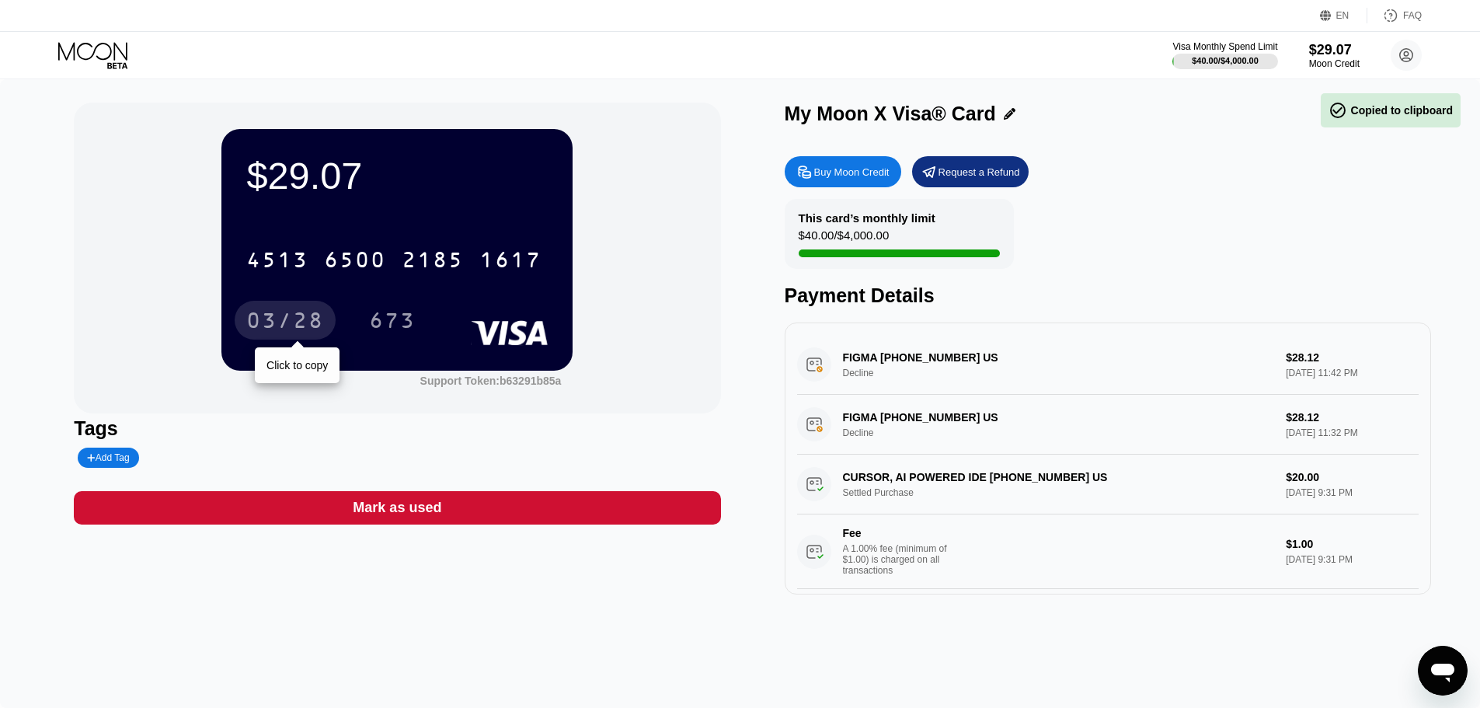
click at [322, 313] on div "03/28" at bounding box center [285, 322] width 78 height 25
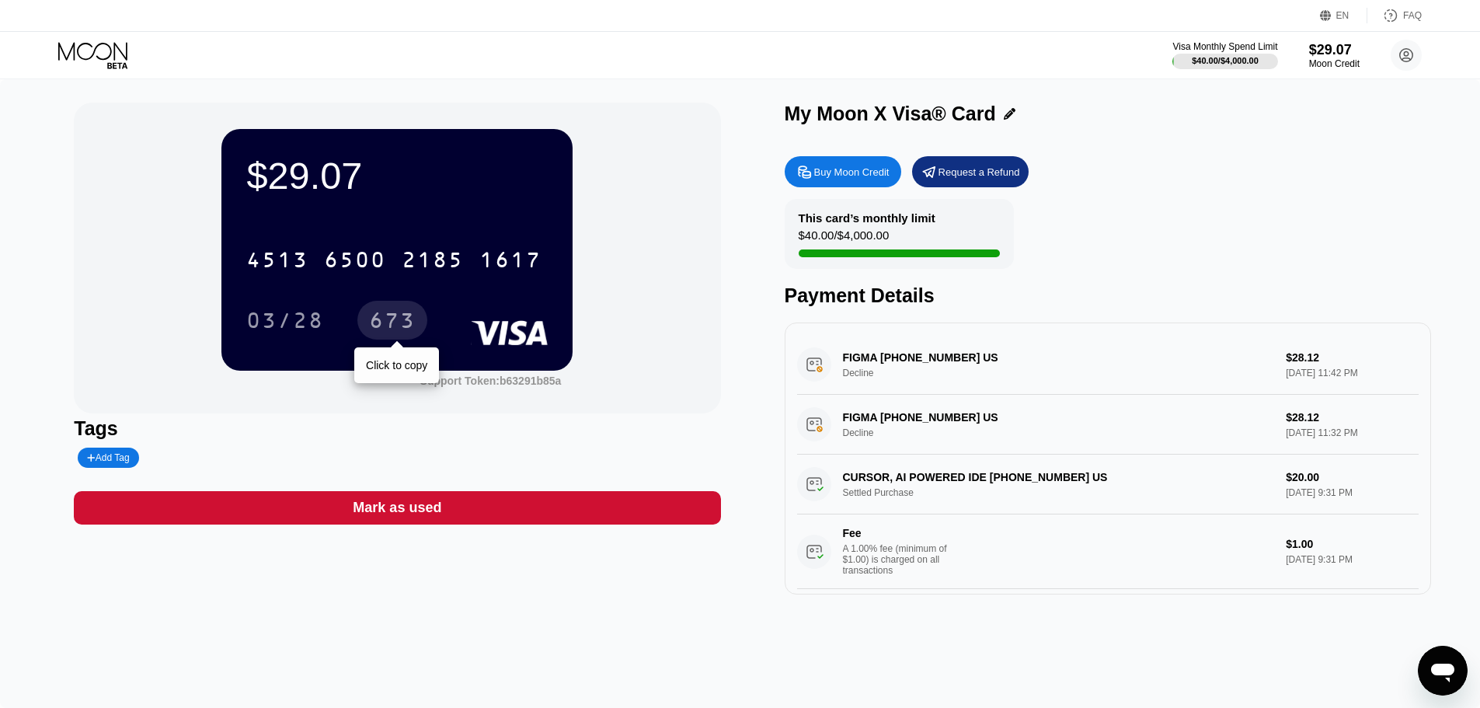
drag, startPoint x: 384, startPoint y: 328, endPoint x: 675, endPoint y: 329, distance: 291.3
click at [384, 328] on div "673" at bounding box center [392, 322] width 47 height 25
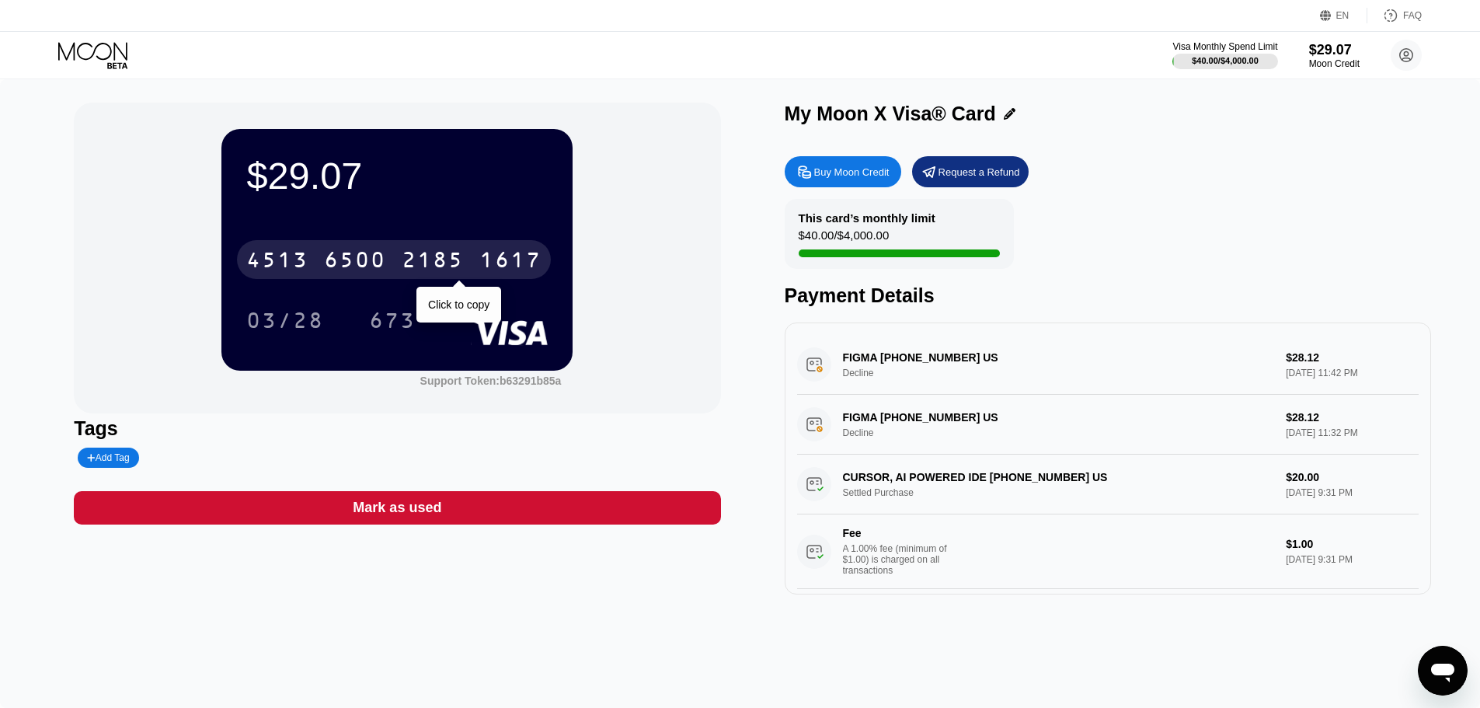
click at [384, 249] on div "[CREDIT_CARD_NUMBER]" at bounding box center [394, 259] width 314 height 39
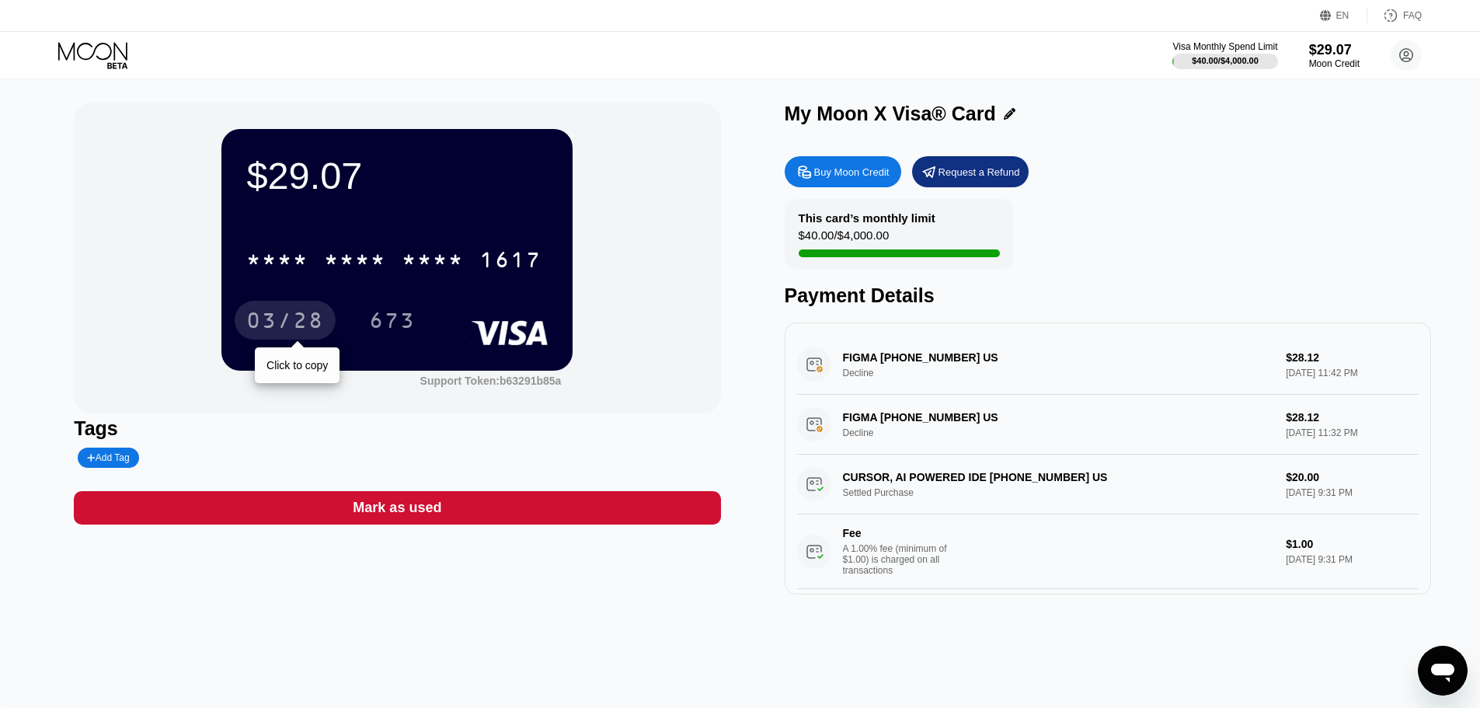
drag, startPoint x: 280, startPoint y: 322, endPoint x: 317, endPoint y: 321, distance: 36.5
click at [280, 322] on div "03/28" at bounding box center [285, 322] width 78 height 25
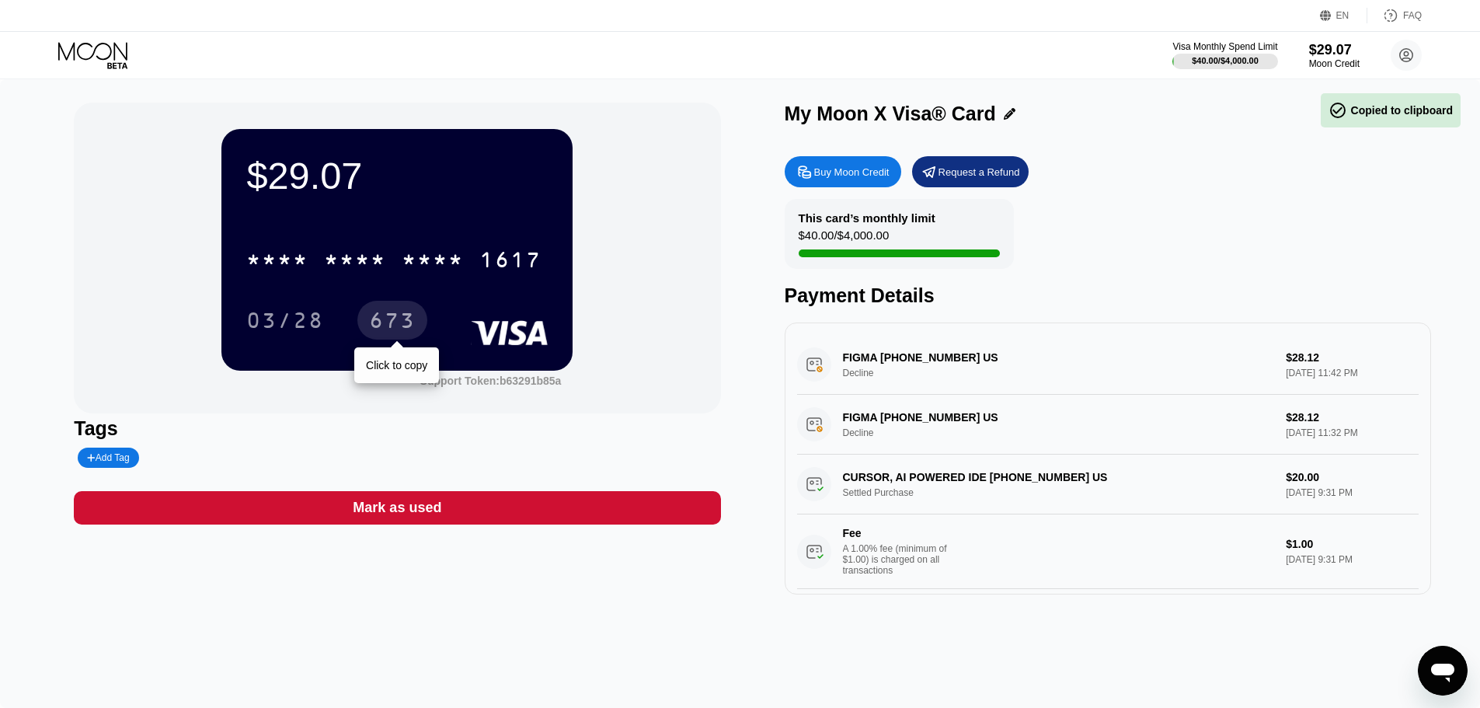
click at [390, 325] on div "673" at bounding box center [392, 322] width 47 height 25
click at [986, 175] on div "Request a Refund" at bounding box center [980, 171] width 82 height 13
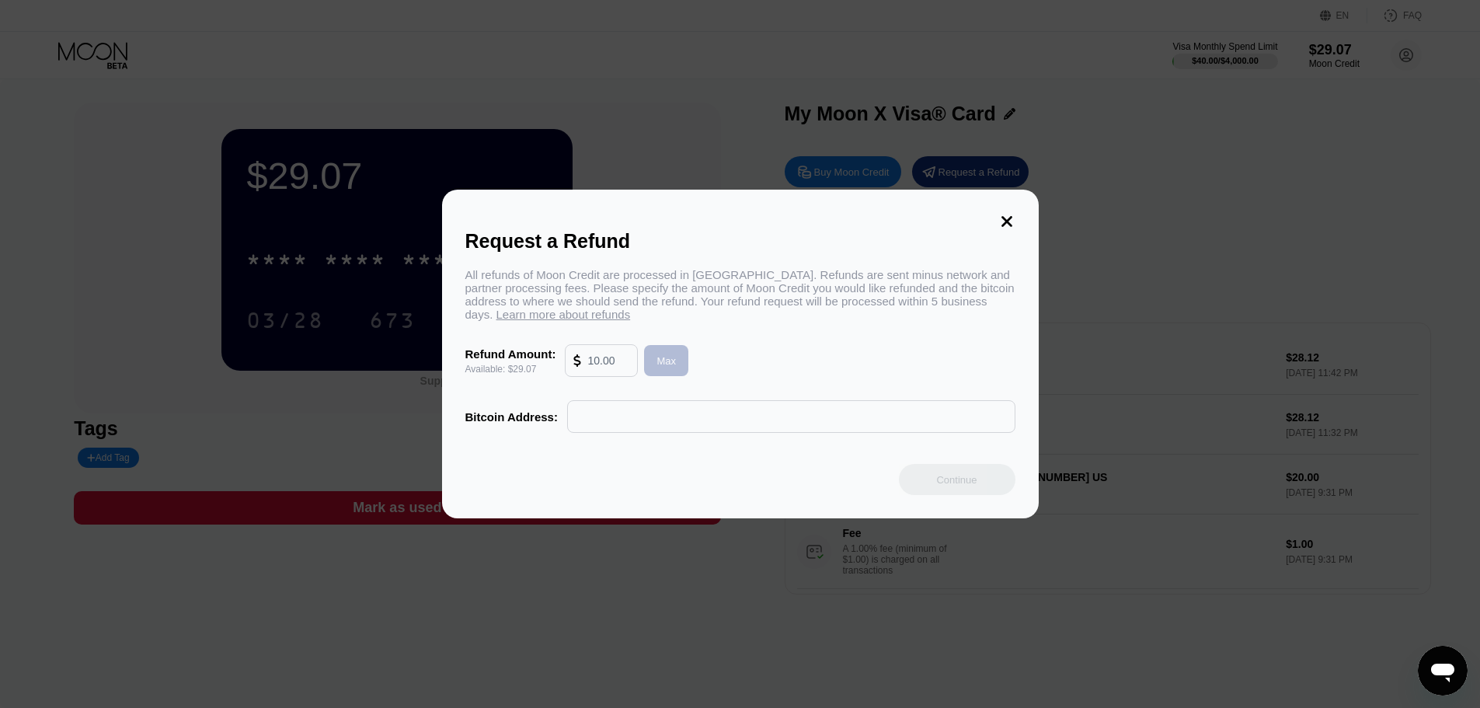
click at [654, 364] on div "Max" at bounding box center [666, 360] width 44 height 31
type input "29.07"
click at [653, 427] on input "text" at bounding box center [791, 416] width 431 height 31
click at [657, 416] on input "text" at bounding box center [791, 416] width 431 height 31
paste input "1JihEyVjvhV7kg234xbFZvDmkN3Ga8frqT"
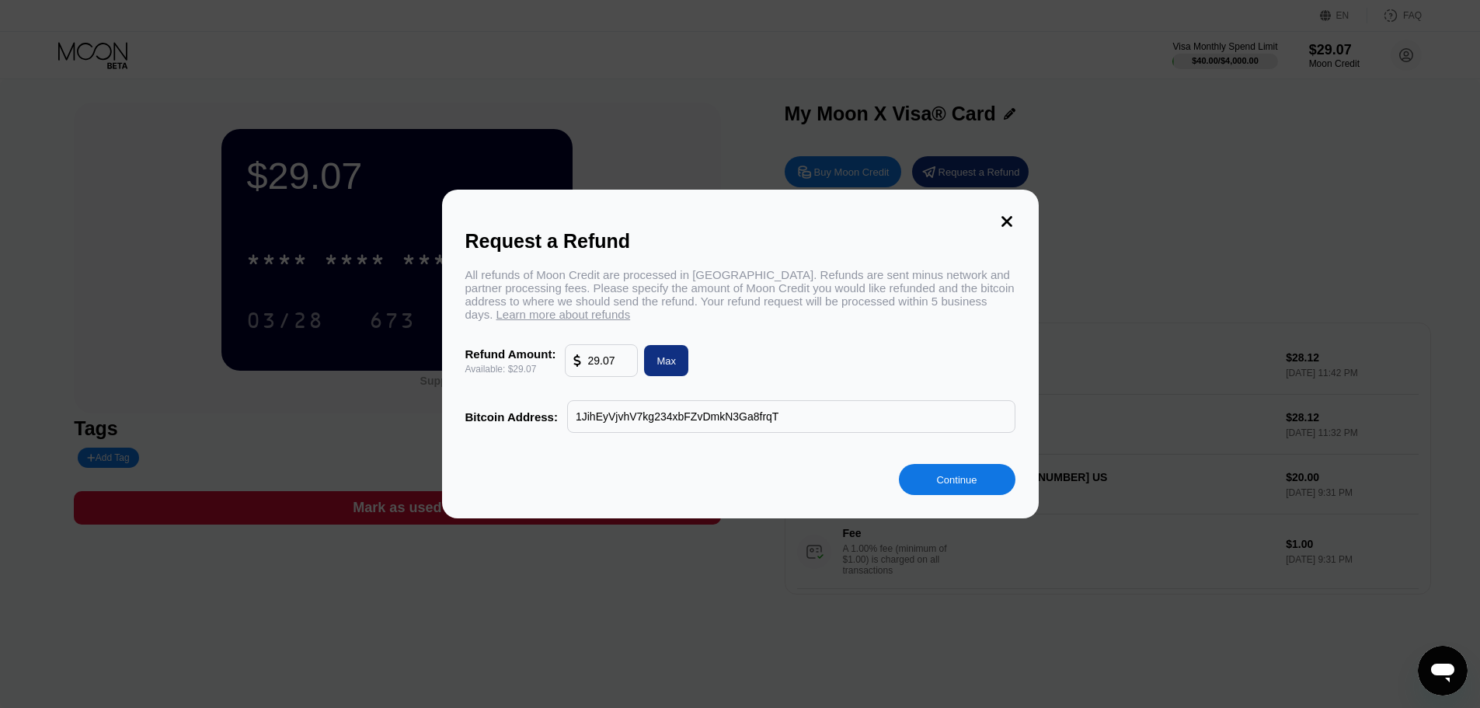
type input "1JihEyVjvhV7kg234xbFZvDmkN3Ga8frqT"
click at [771, 348] on div "All refunds of Moon Credit are processed in Bitcoin. Refunds are sent minus net…" at bounding box center [740, 350] width 550 height 165
click at [954, 486] on div "Continue" at bounding box center [956, 479] width 40 height 13
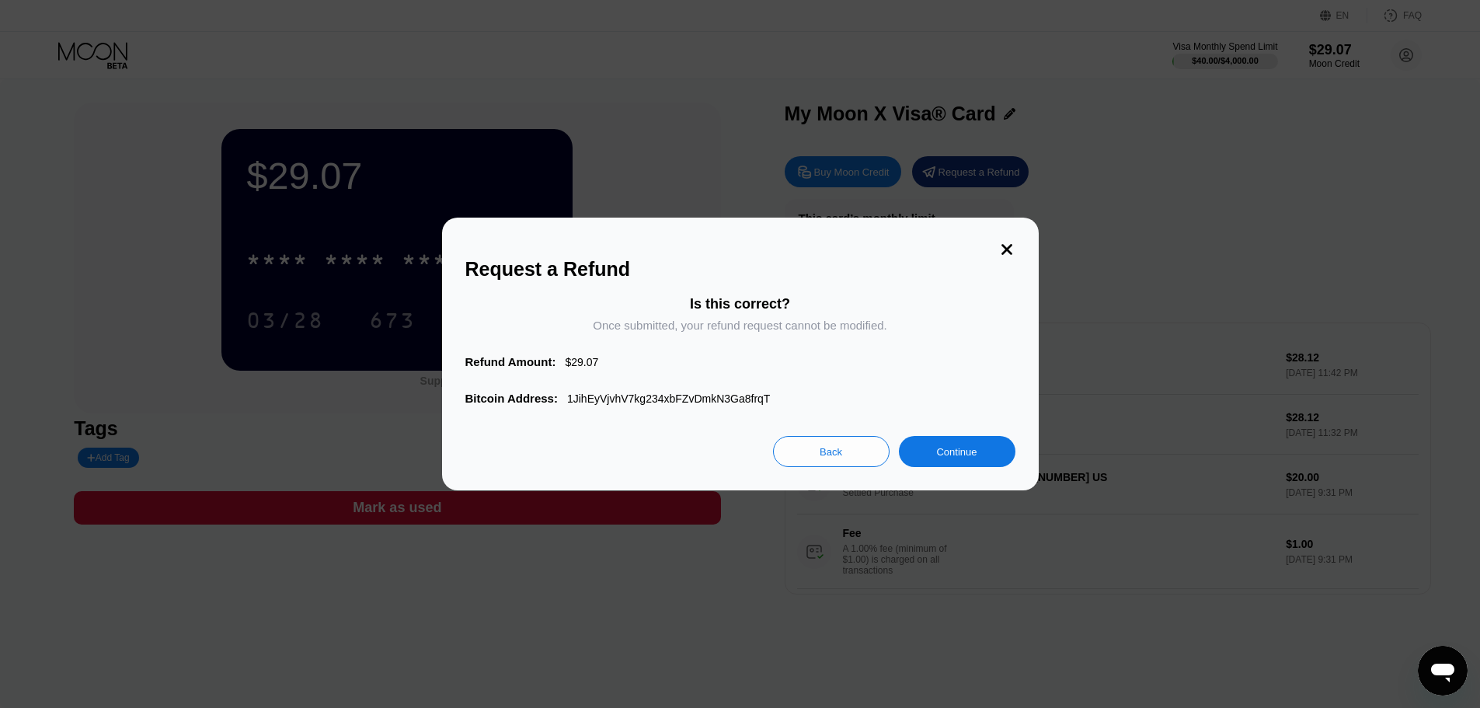
click at [955, 458] on div "Continue" at bounding box center [956, 451] width 40 height 13
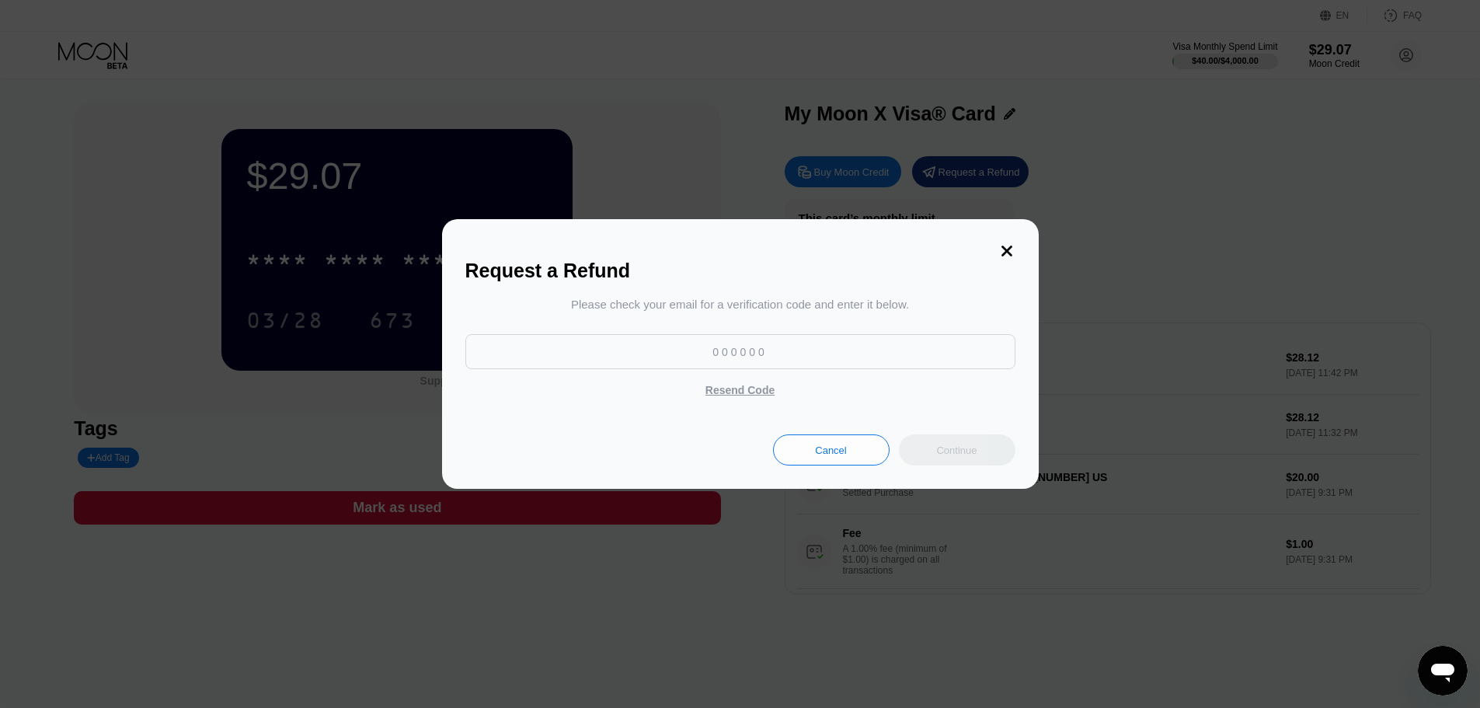
click at [731, 358] on input at bounding box center [740, 351] width 550 height 35
type input "840789"
click at [971, 452] on div "Continue" at bounding box center [956, 450] width 40 height 13
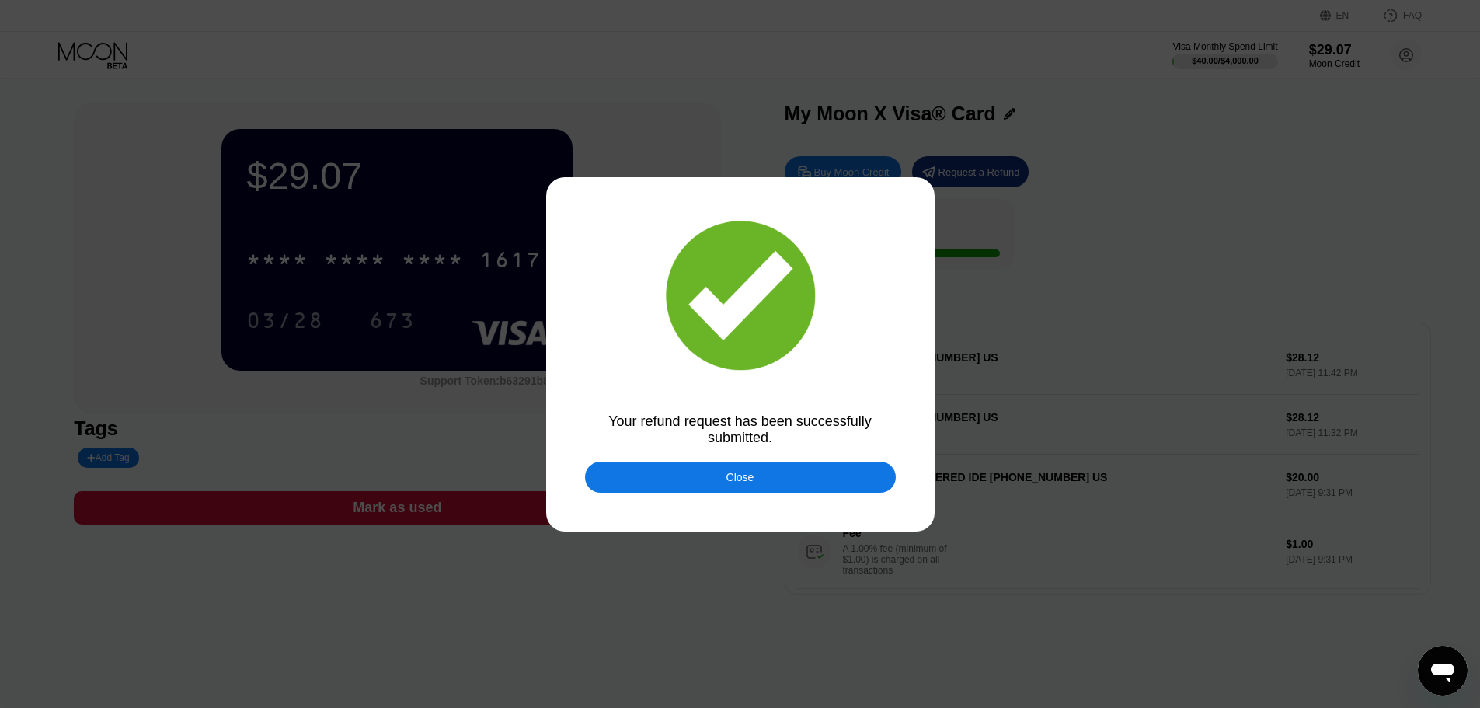
click at [740, 476] on div "Close" at bounding box center [740, 477] width 28 height 12
